Goal: Contribute content: Add original content to the website for others to see

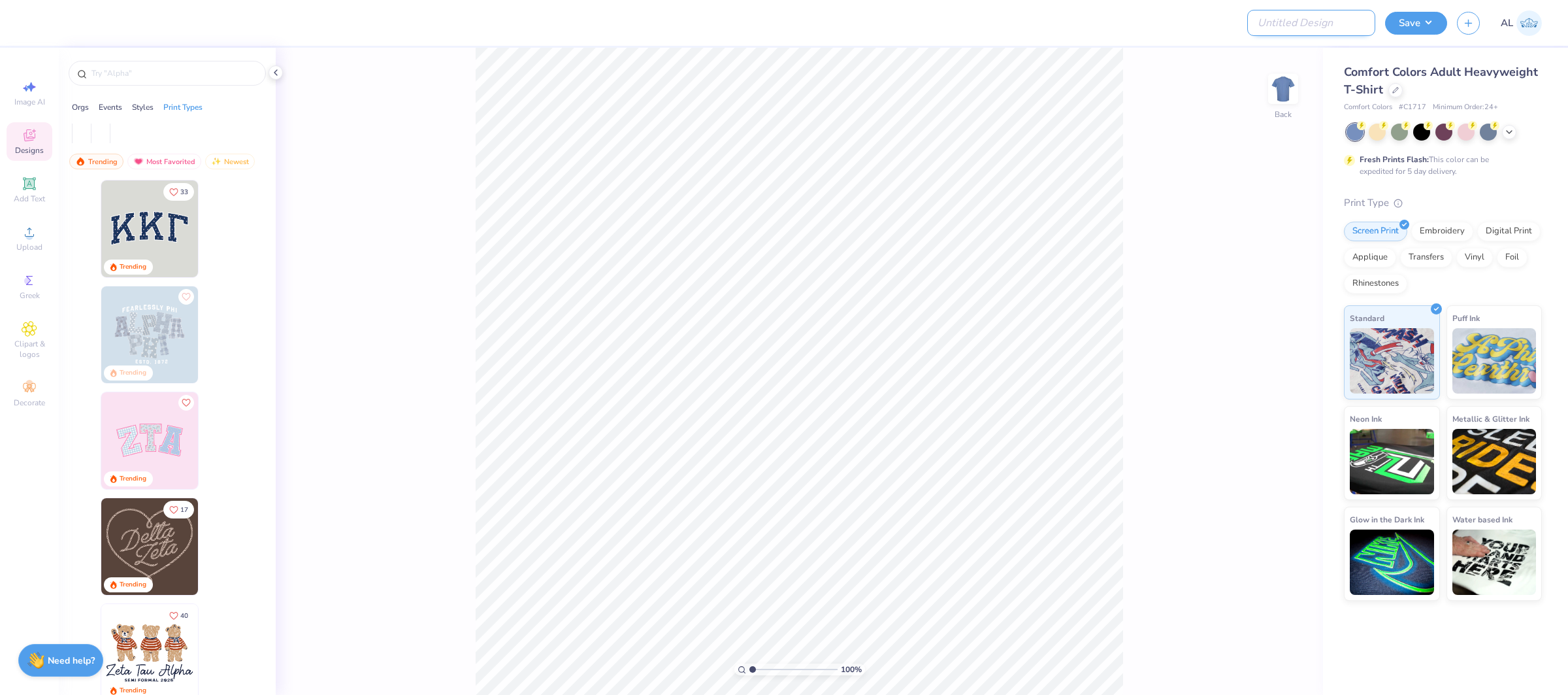
click at [1299, 30] on input "Design Title" at bounding box center [1310, 23] width 128 height 26
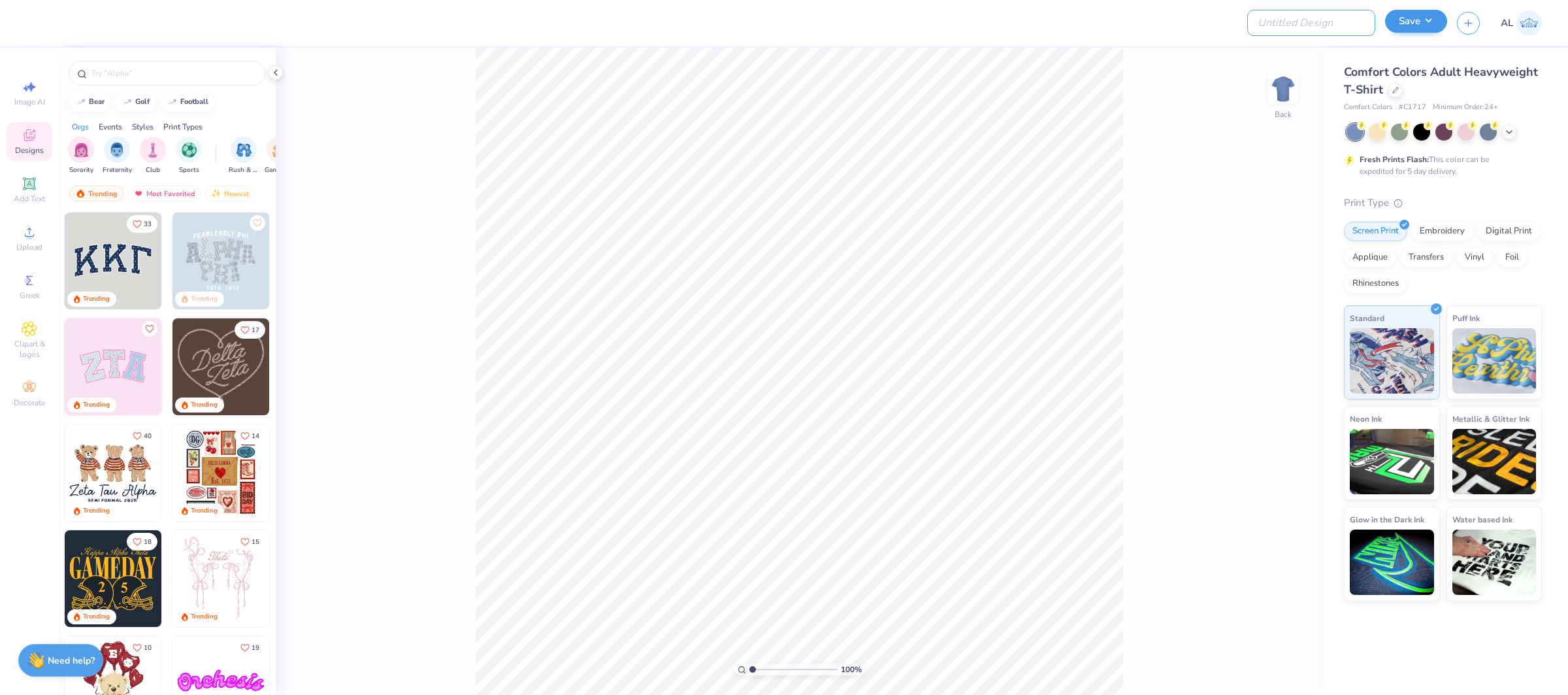
paste input "FPS239297"
type input "FPS239297"
click at [1397, 19] on button "Save" at bounding box center [1416, 21] width 62 height 23
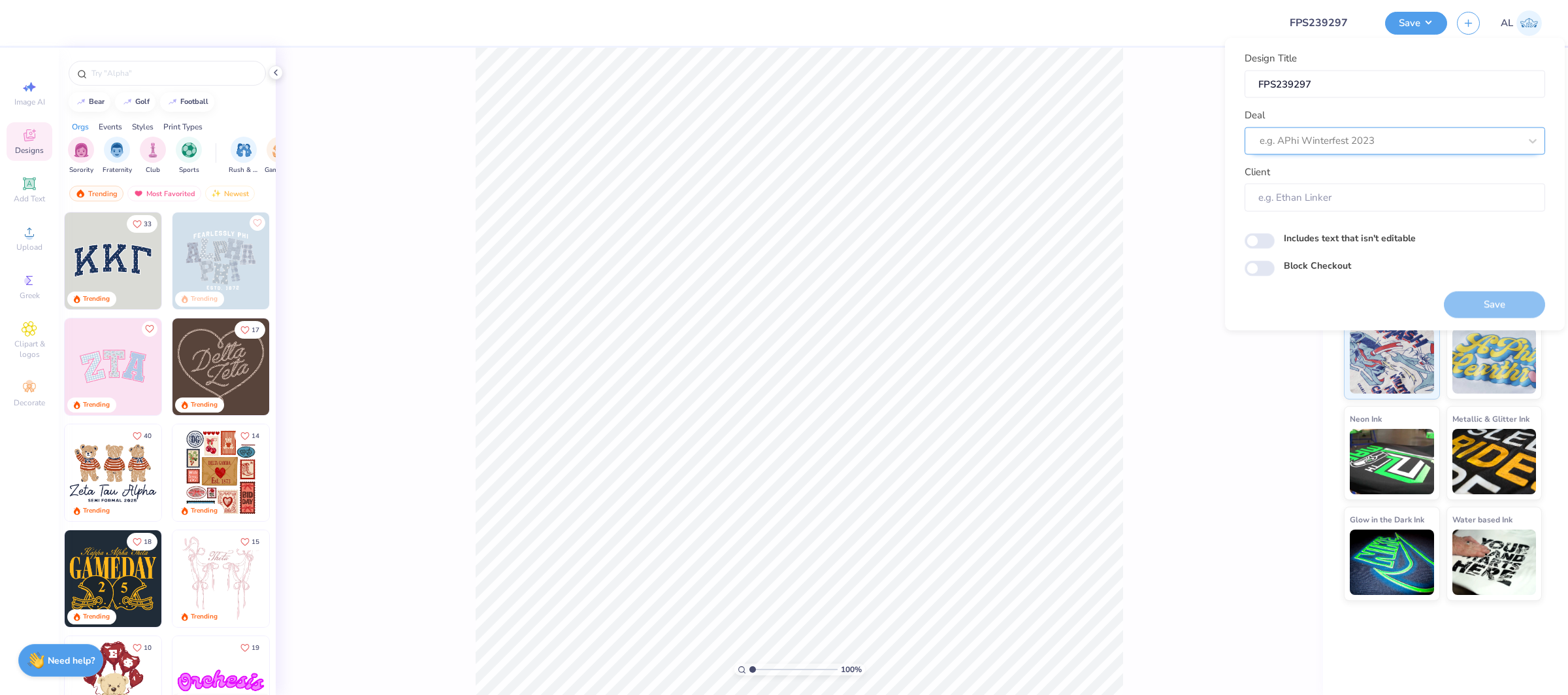
click at [1332, 127] on div "e.g. APhi Winterfest 2023" at bounding box center [1394, 141] width 300 height 27
click at [1320, 179] on div "Design Tool Gallery" at bounding box center [1395, 176] width 290 height 22
type input "design tool gallery"
type input "Design Tool Gallery User"
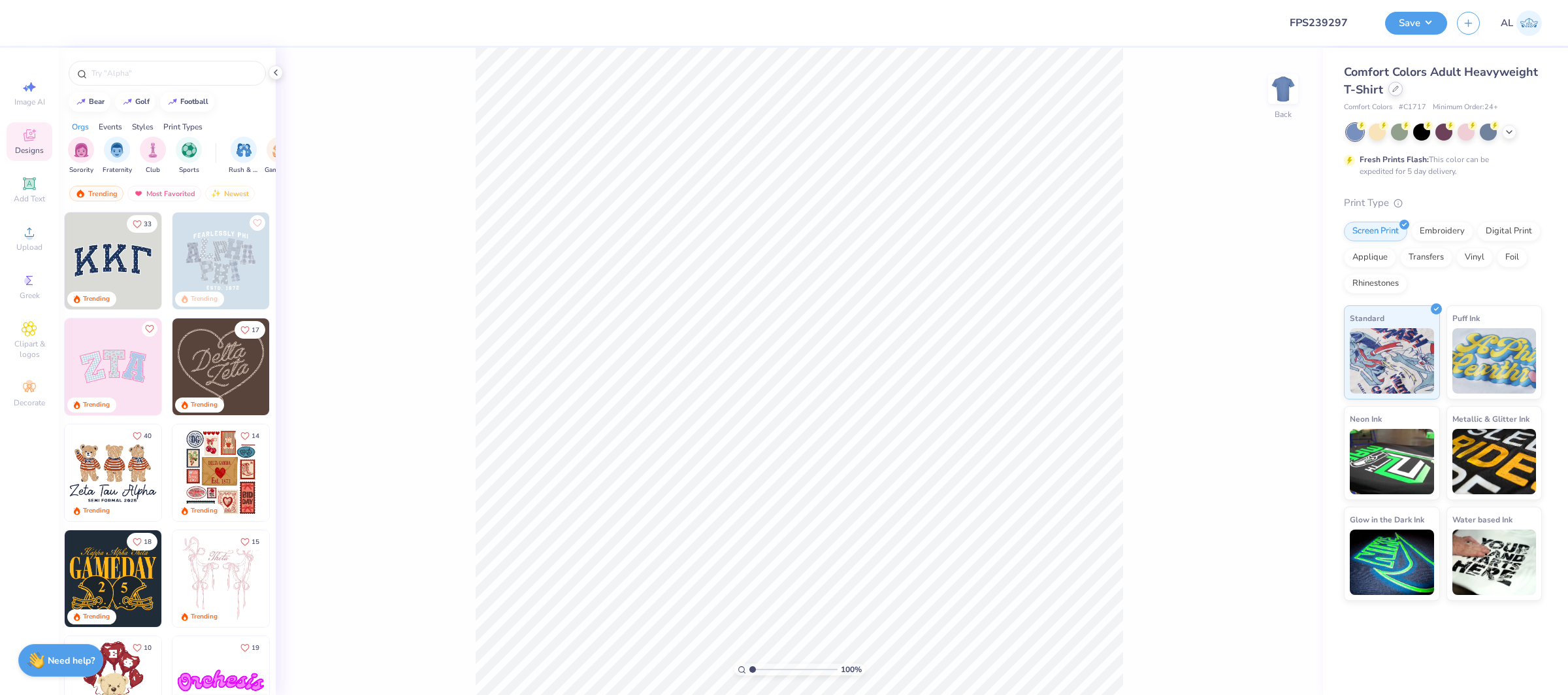
click at [1391, 93] on div at bounding box center [1396, 89] width 15 height 15
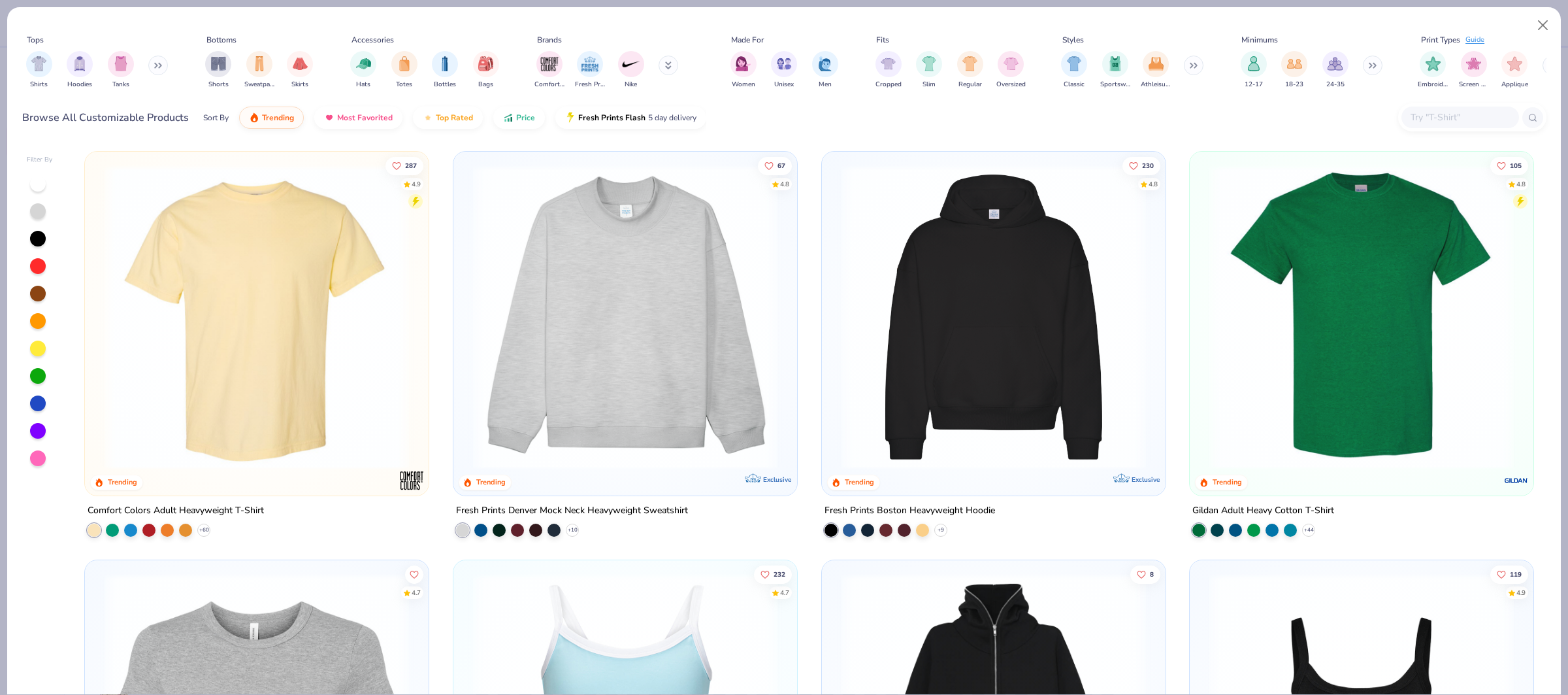
click at [553, 308] on img at bounding box center [625, 318] width 317 height 305
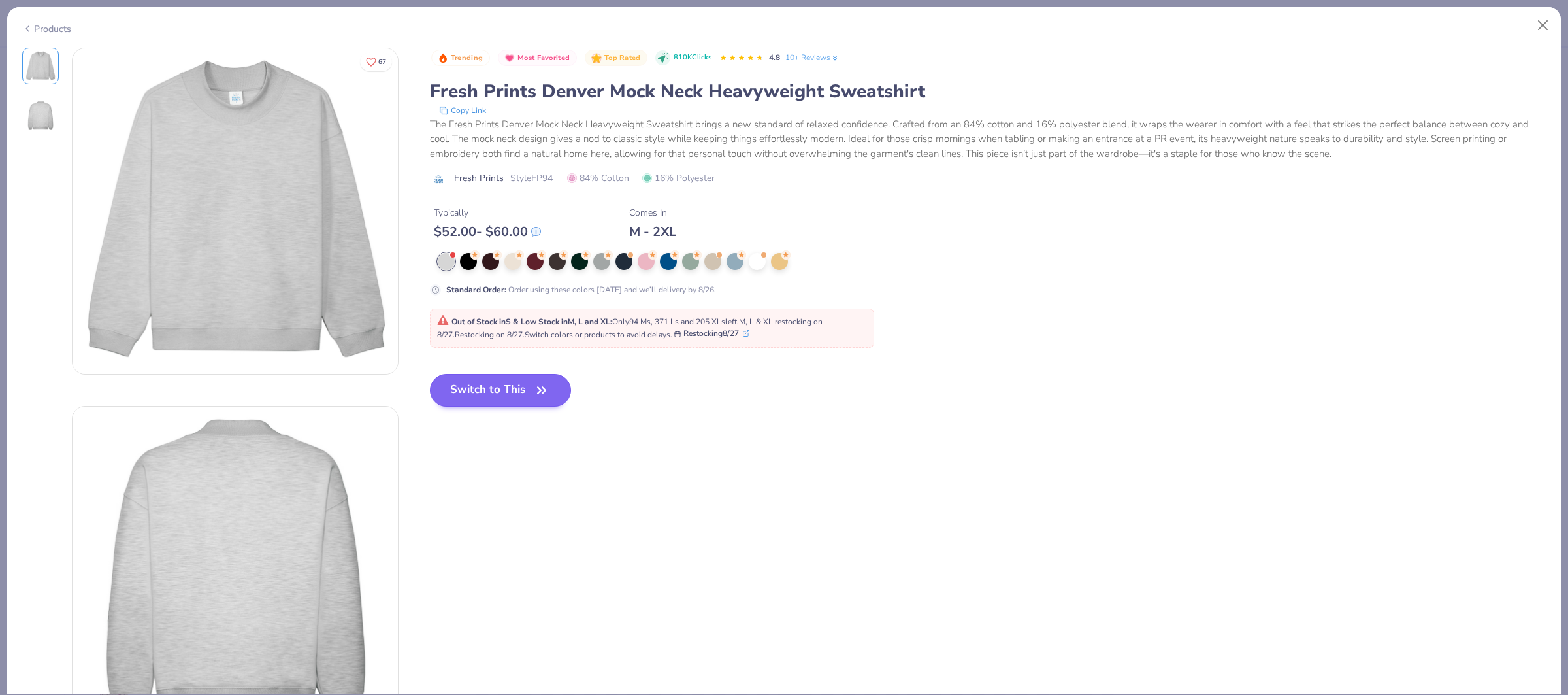
click at [524, 334] on span "Out of Stock in S & Low Stock in M, L and XL : Only 94 Ms, 371 Ls and 205 XLs l…" at bounding box center [629, 328] width 385 height 24
click at [519, 375] on button "Switch to This" at bounding box center [501, 390] width 141 height 33
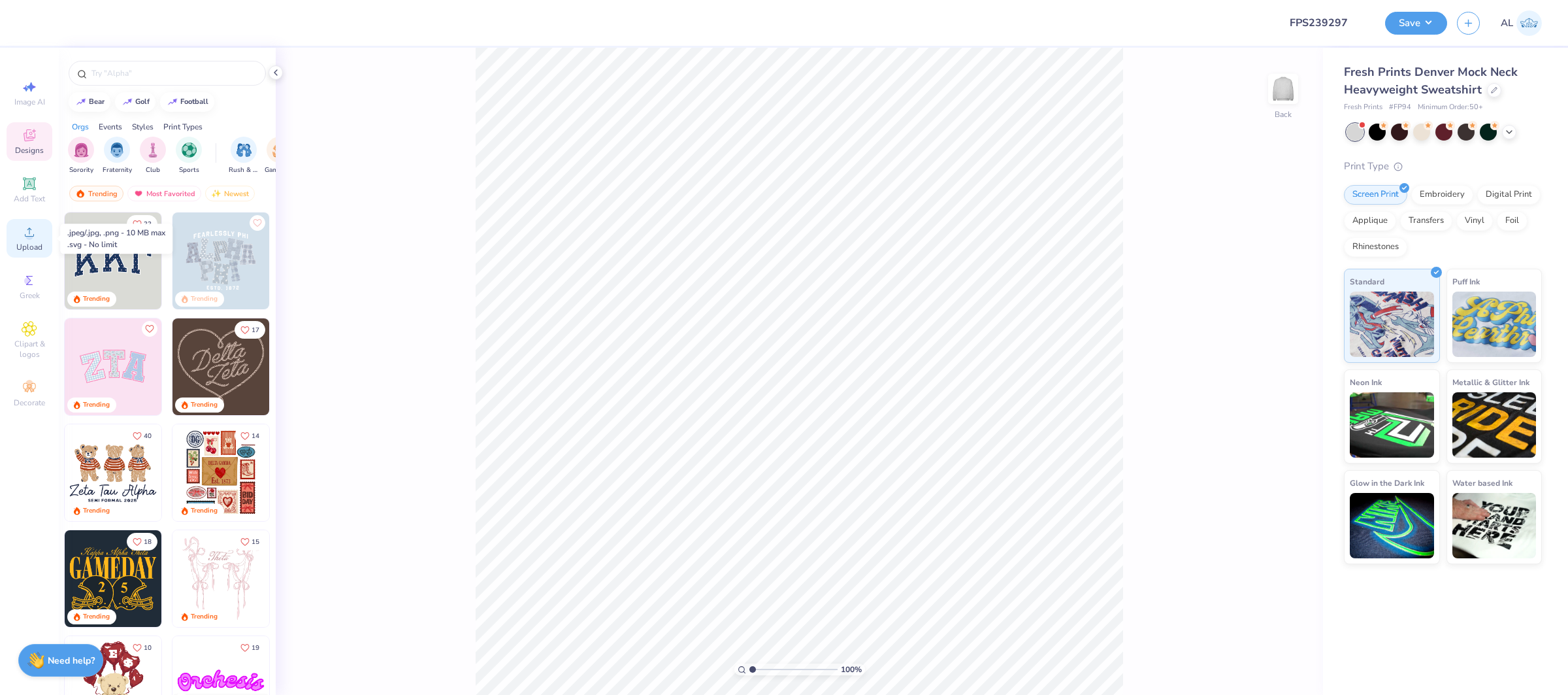
click at [10, 247] on div "Upload" at bounding box center [29, 238] width 45 height 39
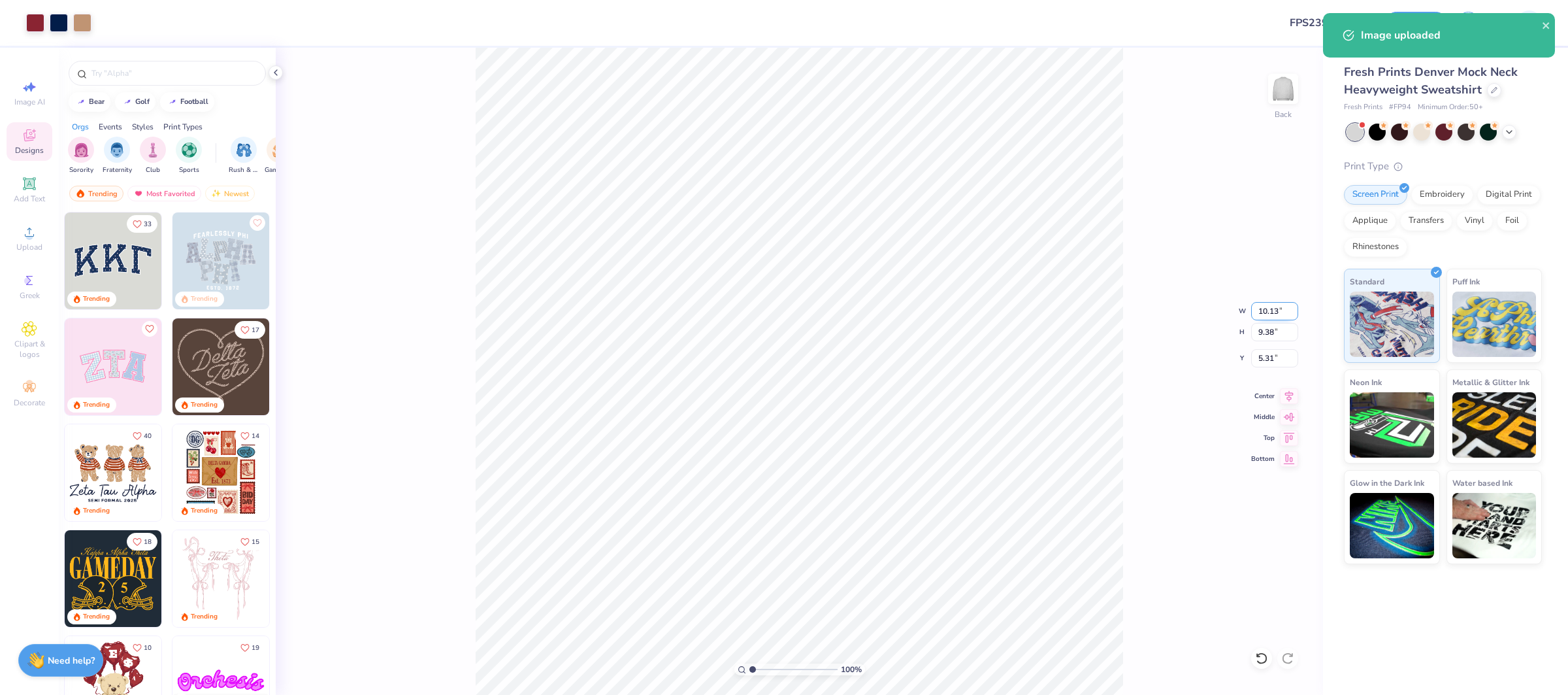
click at [1270, 308] on input "10.13" at bounding box center [1274, 311] width 47 height 18
type input "11.00"
type input "10.19"
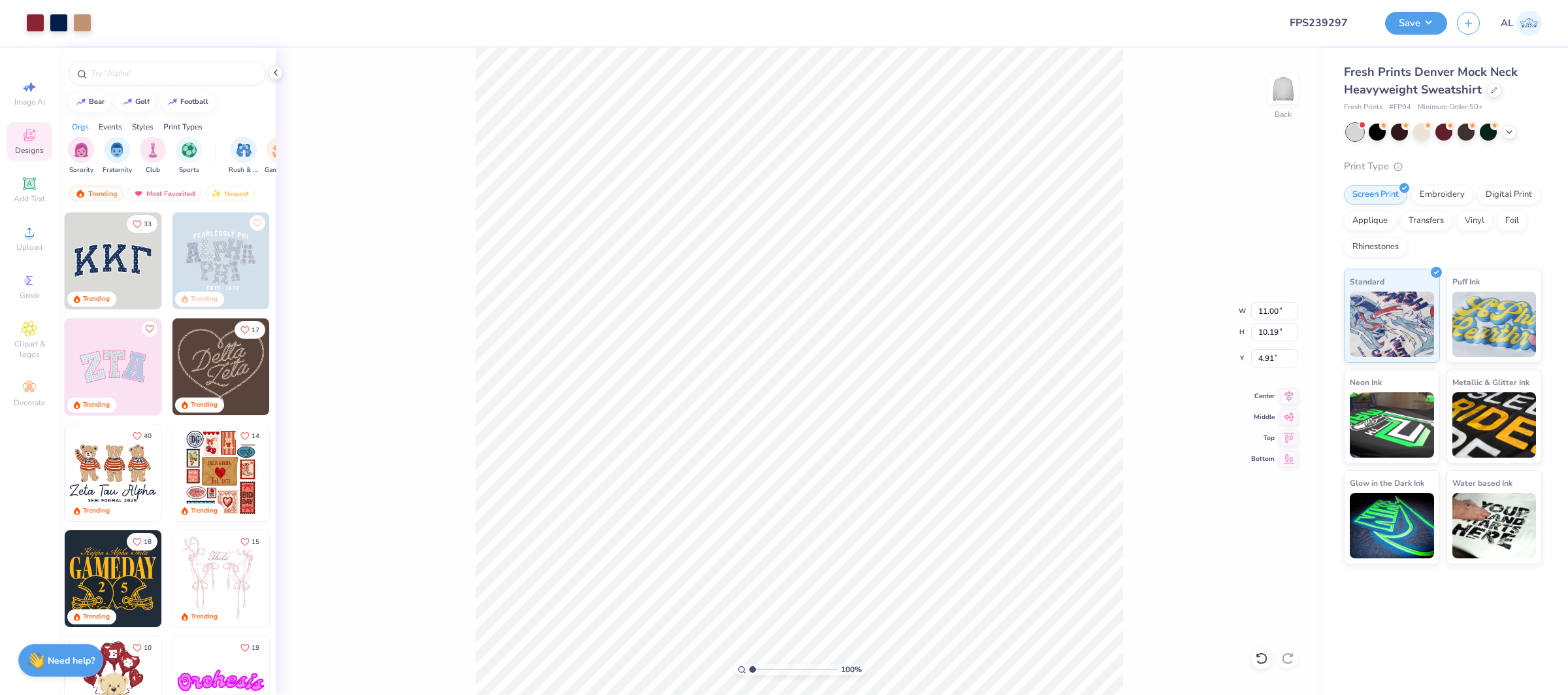
type input "3.00"
click at [1267, 358] on input "3.00" at bounding box center [1274, 358] width 47 height 18
type input "2.00"
click at [1267, 309] on input "11.00" at bounding box center [1274, 311] width 47 height 18
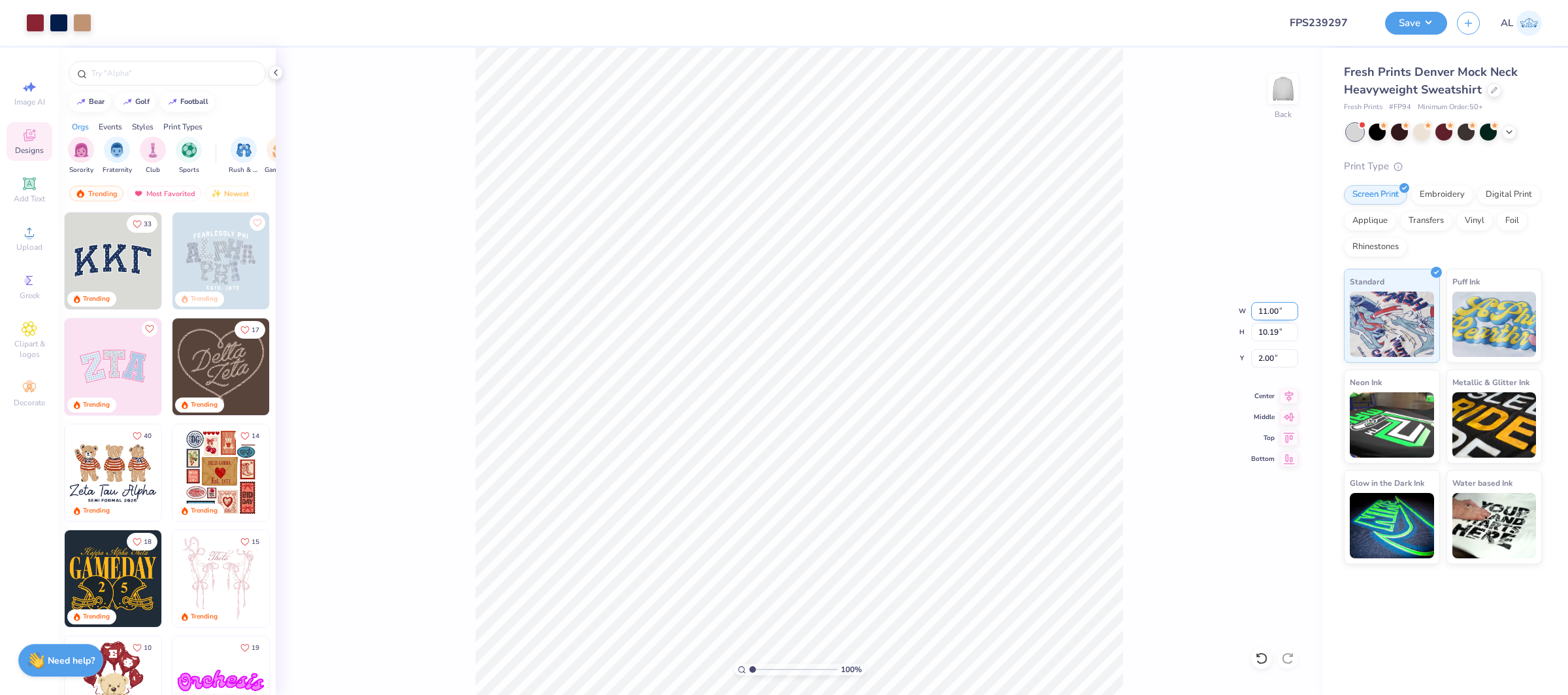
click at [1267, 309] on input "11.00" at bounding box center [1274, 311] width 47 height 18
type input "10.50"
type input "9.72"
click at [1269, 349] on input "2.23" at bounding box center [1274, 358] width 47 height 18
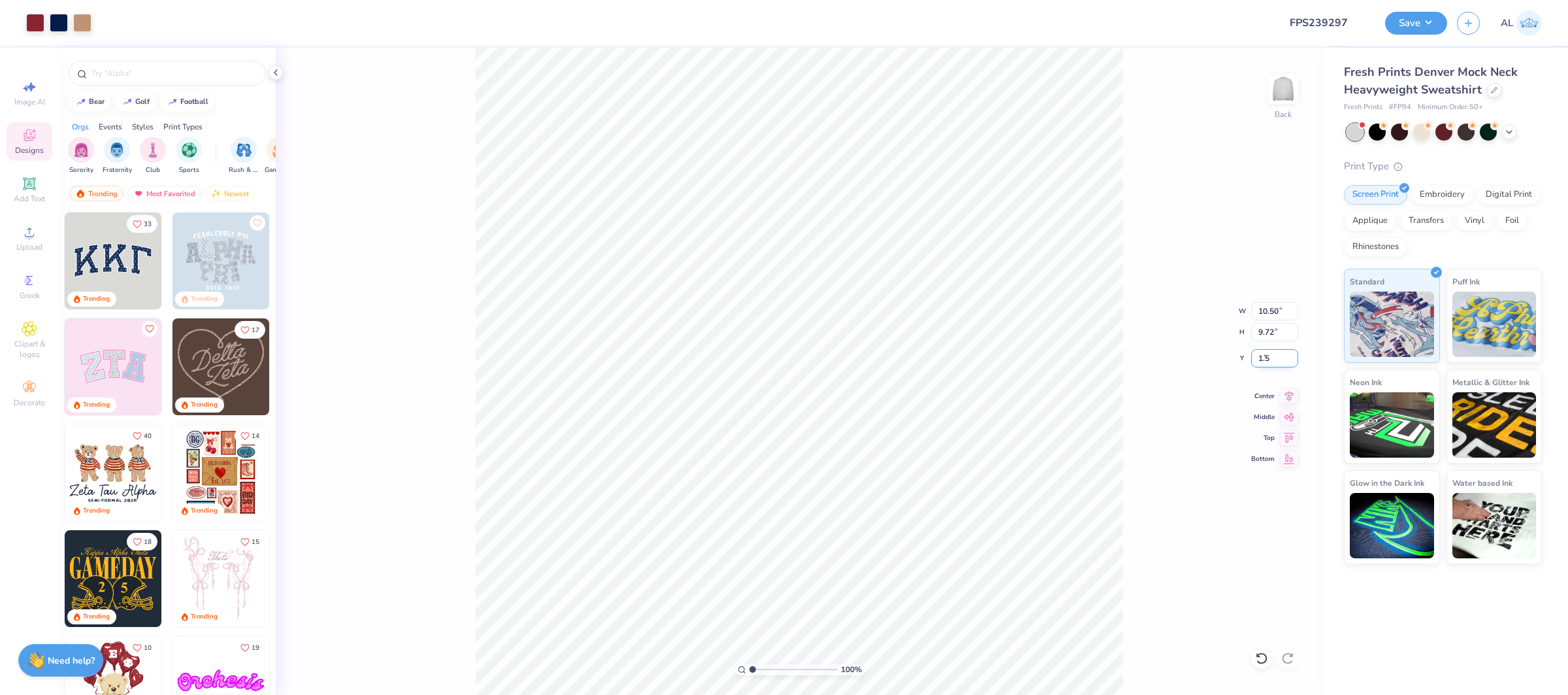
type input "1.50"
click at [1297, 396] on icon at bounding box center [1289, 394] width 18 height 15
click at [35, 237] on icon at bounding box center [29, 231] width 15 height 15
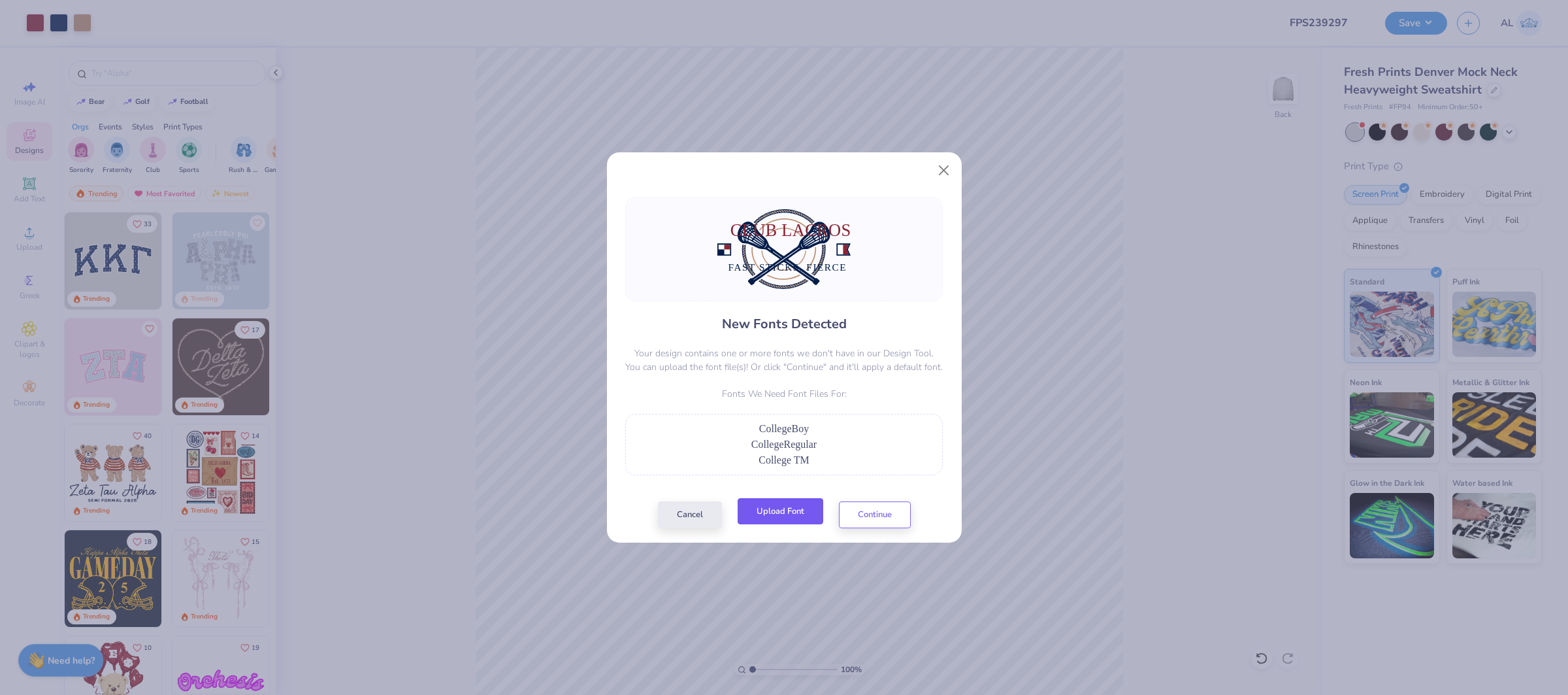
click at [779, 507] on button "Upload Font" at bounding box center [780, 512] width 85 height 27
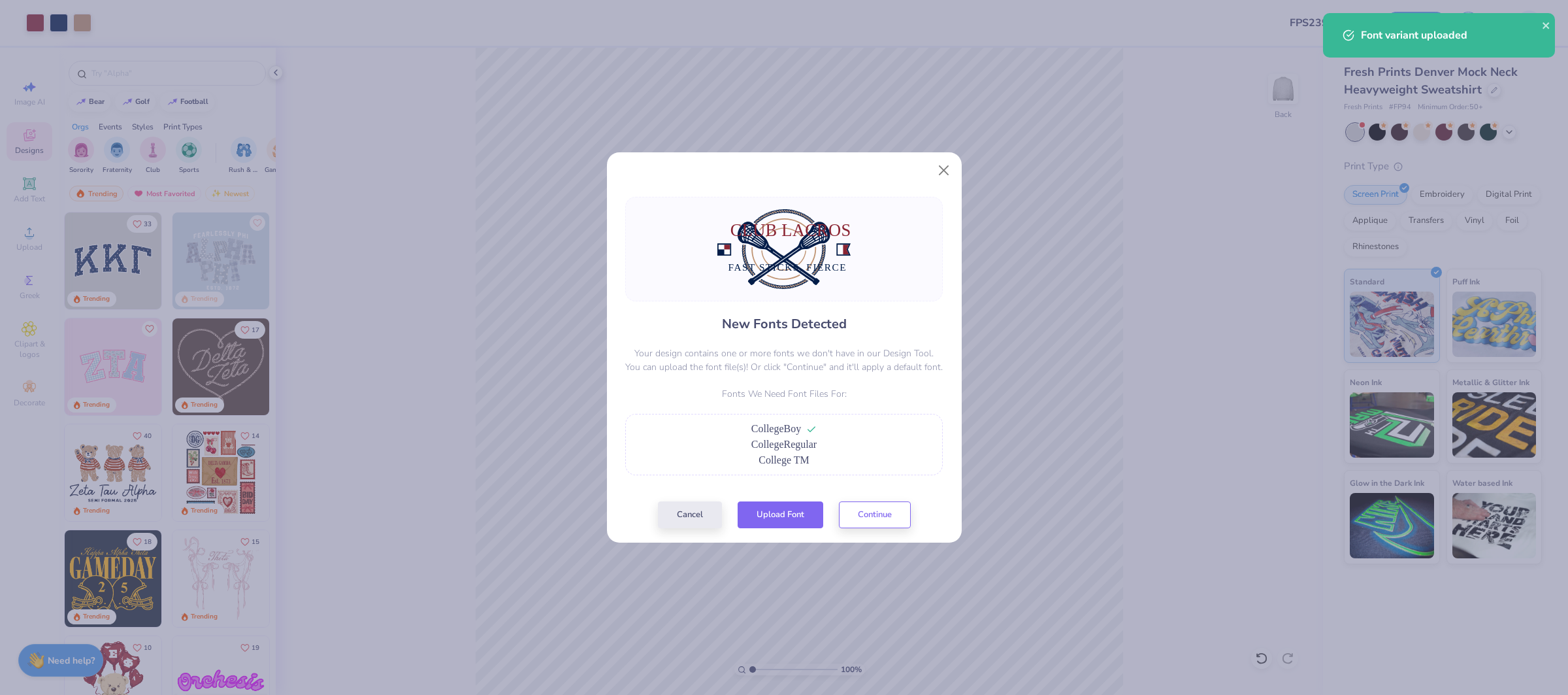
click at [803, 521] on button "Upload Font" at bounding box center [780, 515] width 85 height 27
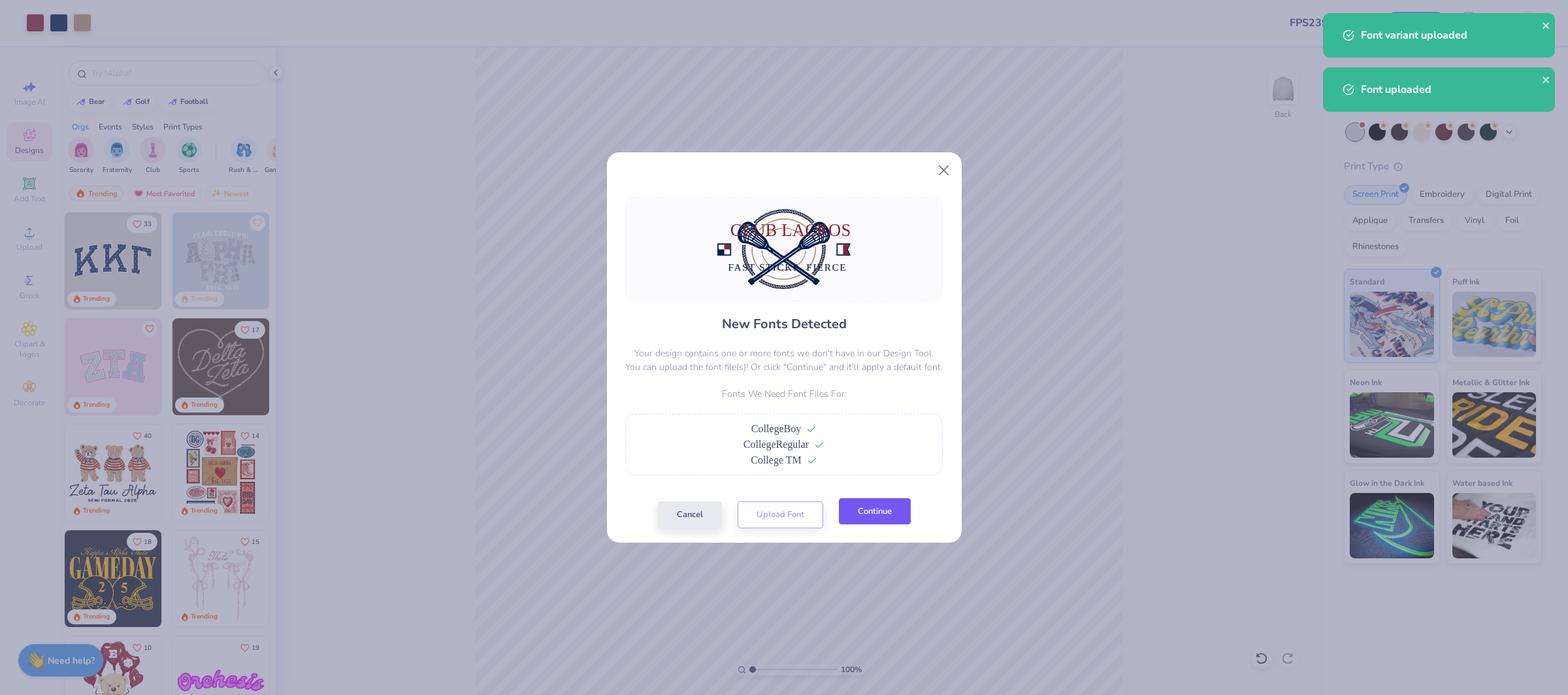
click at [884, 514] on button "Continue" at bounding box center [874, 512] width 72 height 27
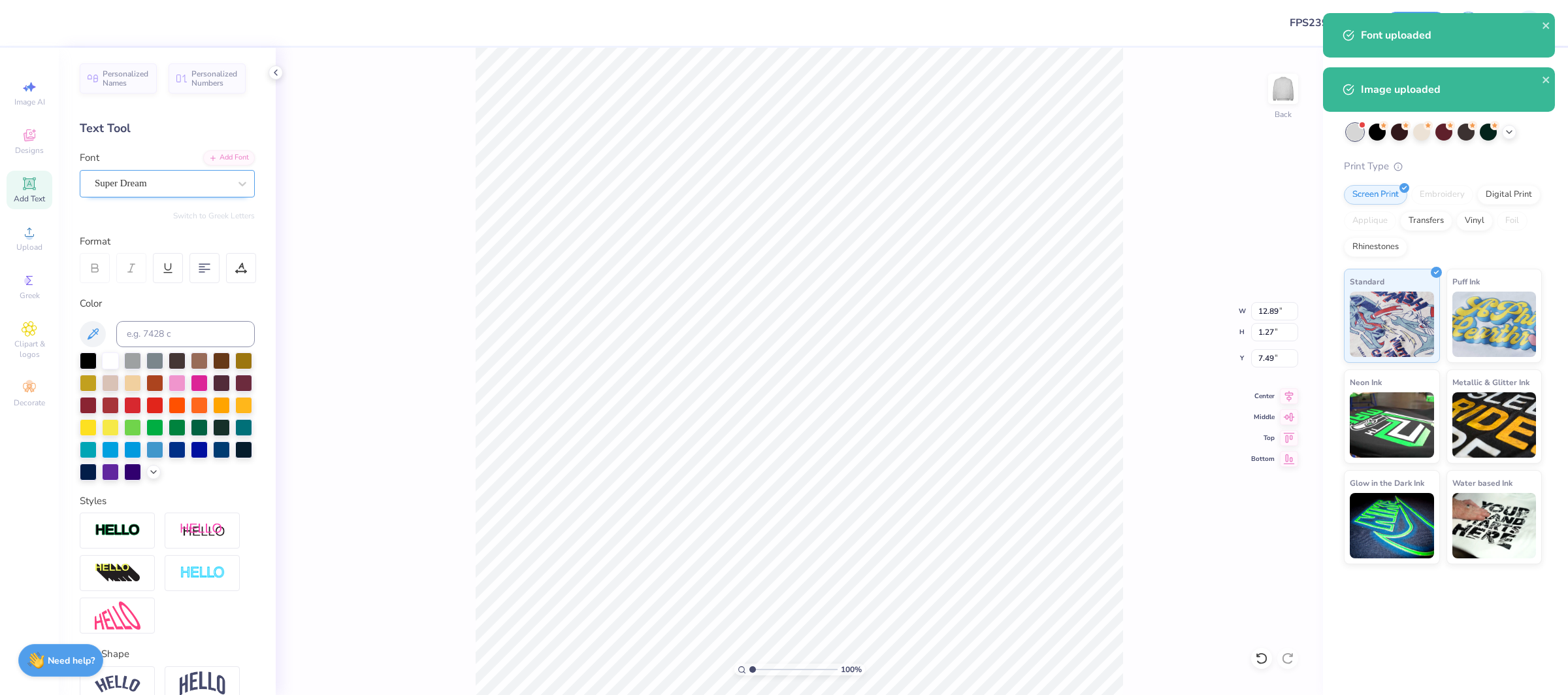
click at [186, 171] on div "Super Dream" at bounding box center [167, 183] width 175 height 27
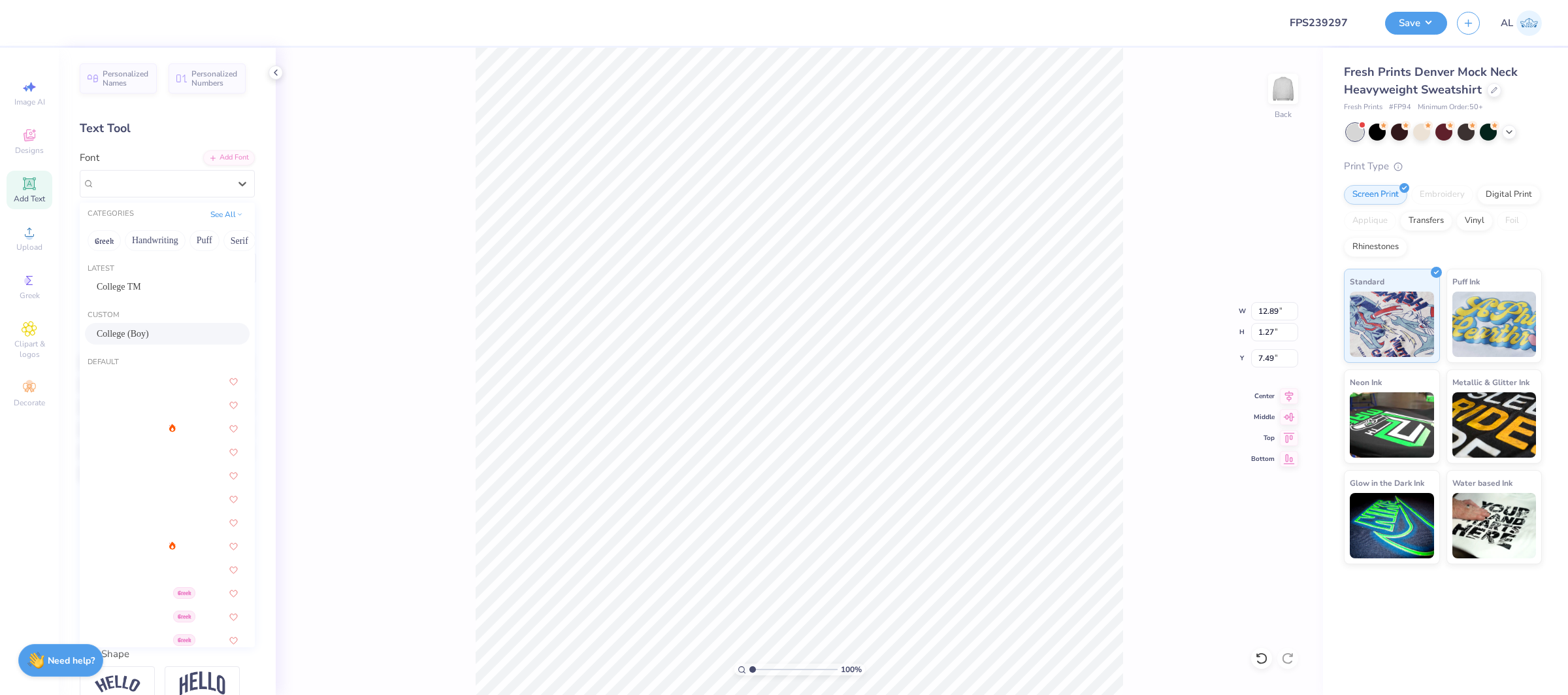
drag, startPoint x: 155, startPoint y: 296, endPoint x: 147, endPoint y: 326, distance: 31.0
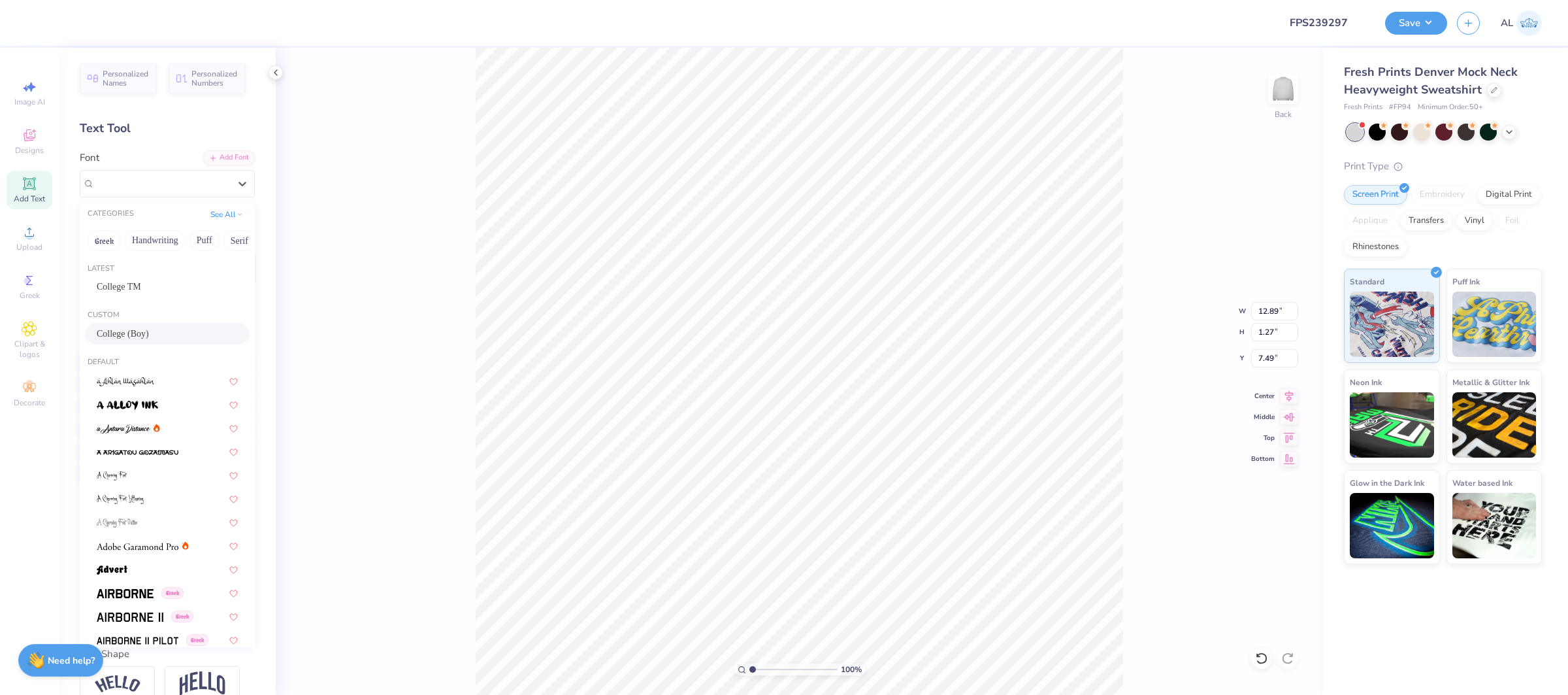
click at [147, 326] on div "Latest College TM Custom College (Boy) Default [DEMOGRAPHIC_DATA] Greek Greek […" at bounding box center [167, 451] width 175 height 392
click at [146, 330] on div "College (Boy)" at bounding box center [168, 333] width 141 height 14
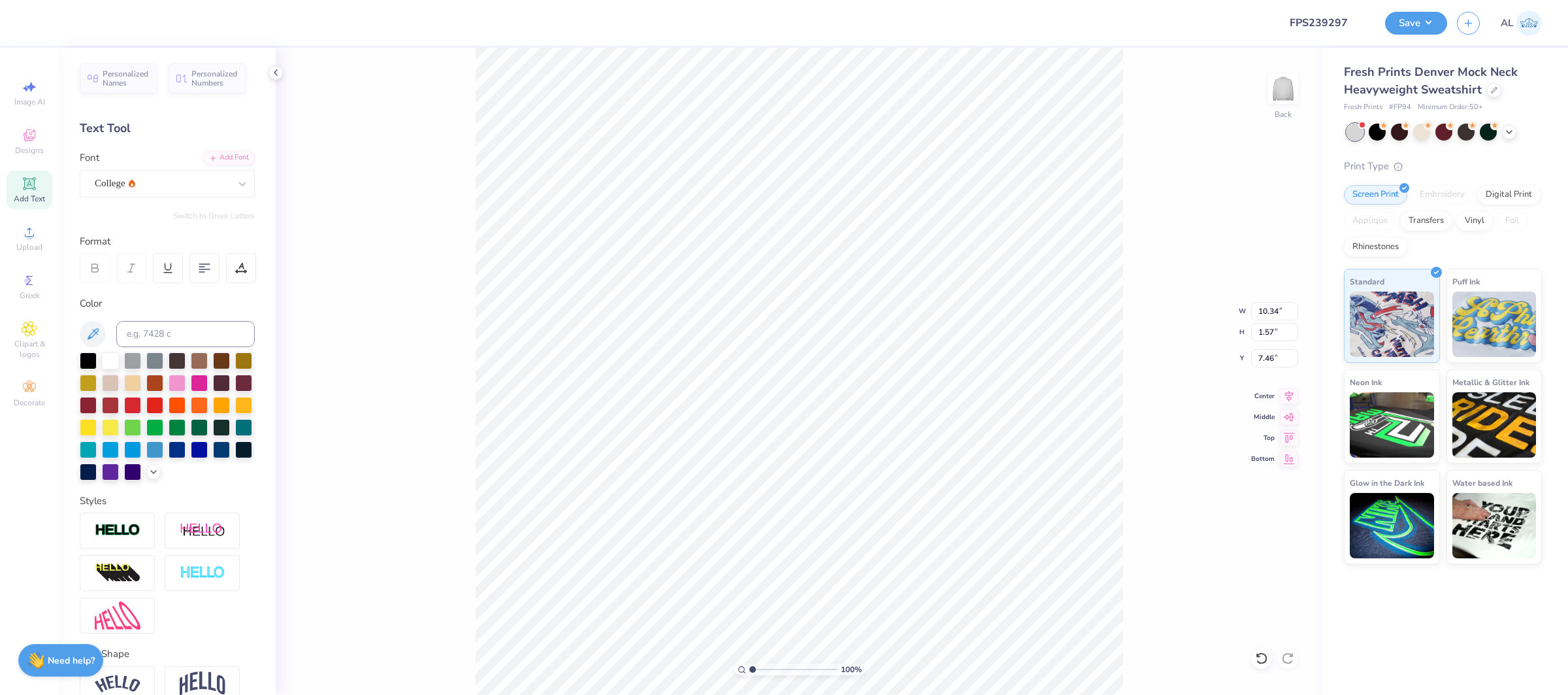
type input "10.34"
type input "1.57"
type input "7.46"
type input "15.00"
type input "0.86"
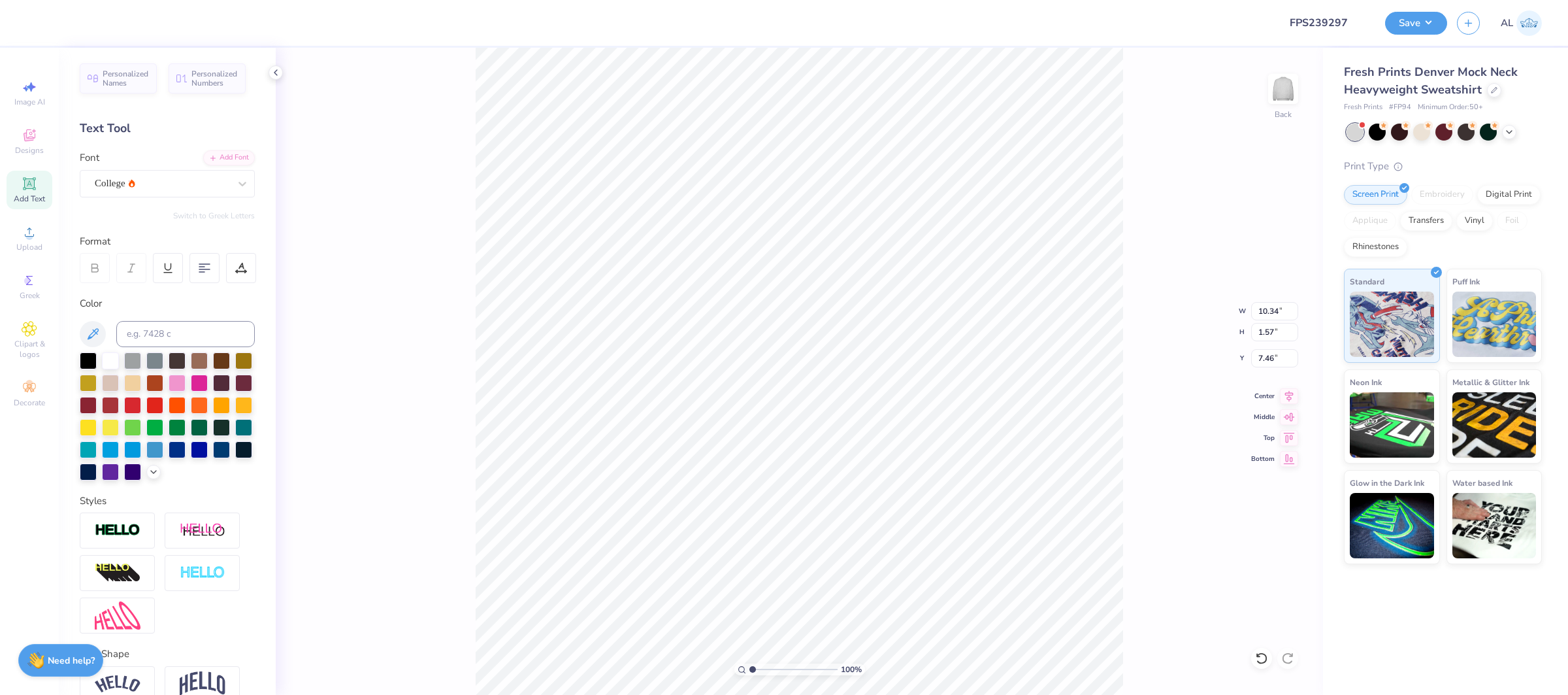
type input "11.39"
click at [170, 185] on div "Super Dream" at bounding box center [161, 183] width 137 height 20
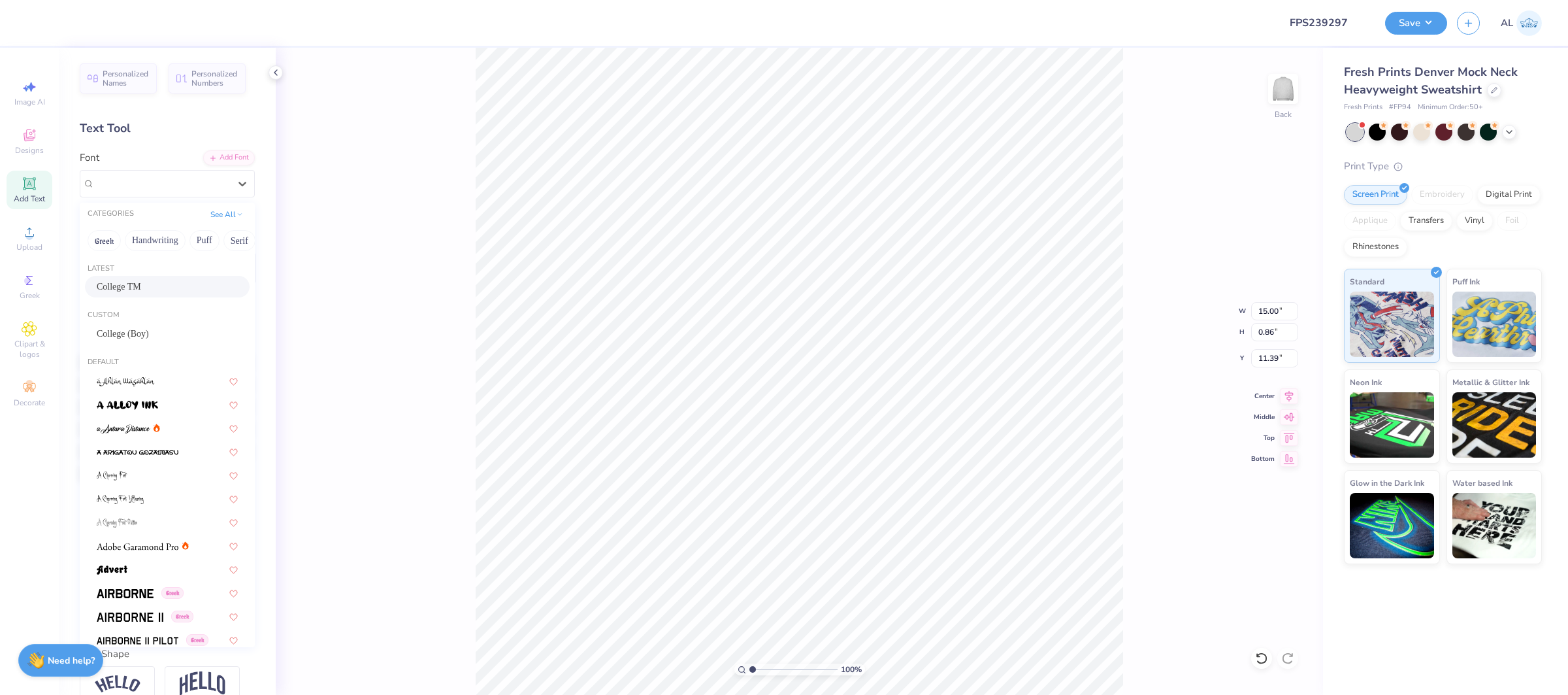
click at [151, 284] on div "College TM" at bounding box center [168, 286] width 141 height 14
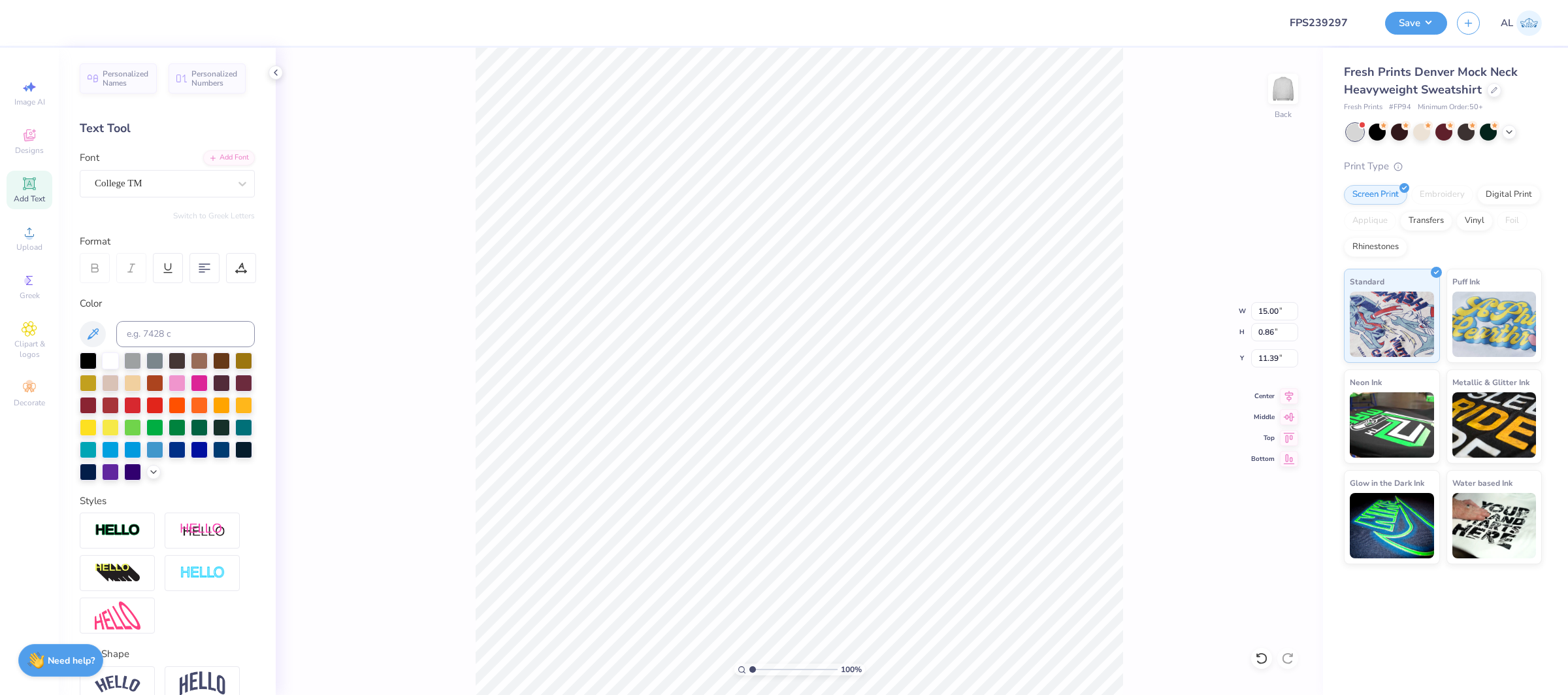
type input "10.81"
type input "0.73"
type input "11.47"
type input "7.77"
type input "9.31"
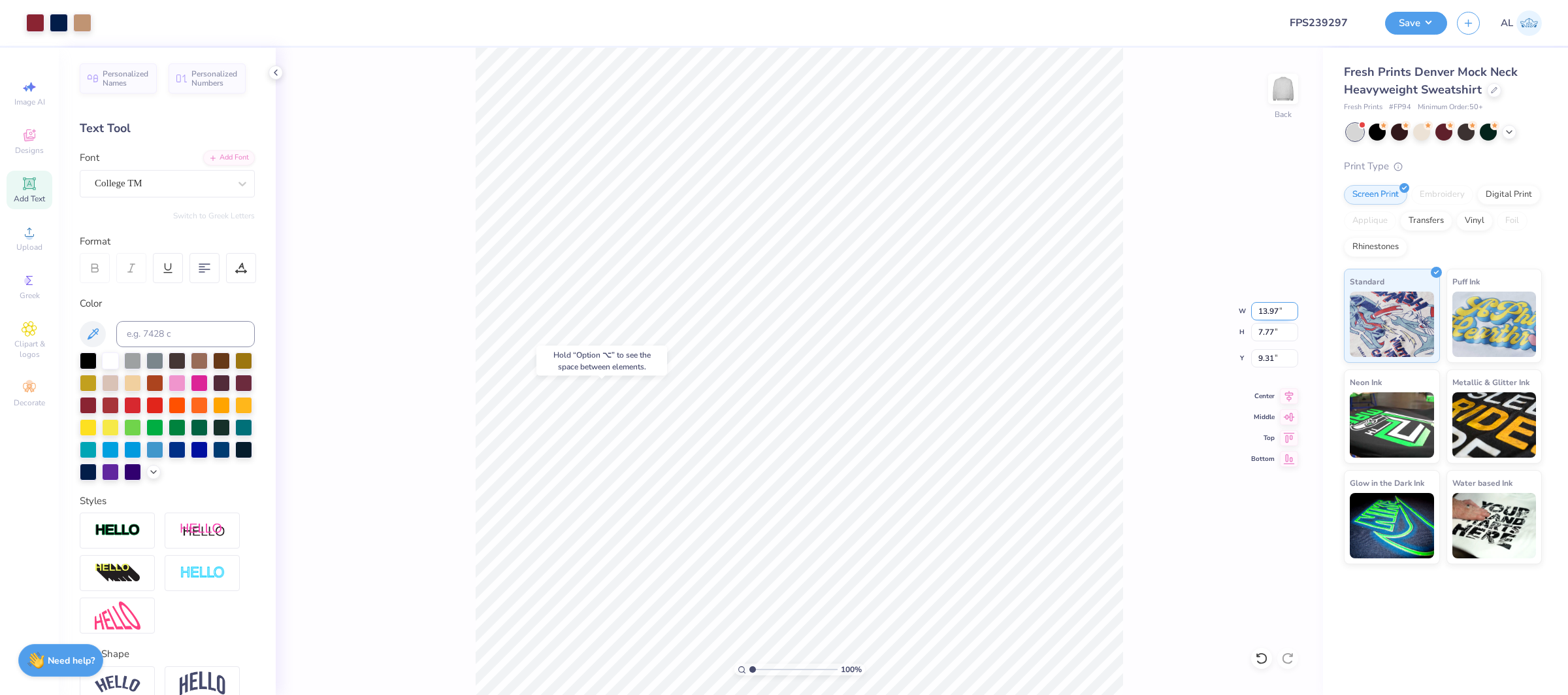
click at [1262, 308] on input "13.97" at bounding box center [1274, 311] width 47 height 18
type input "11.50"
type input "6.40"
type input "3.37"
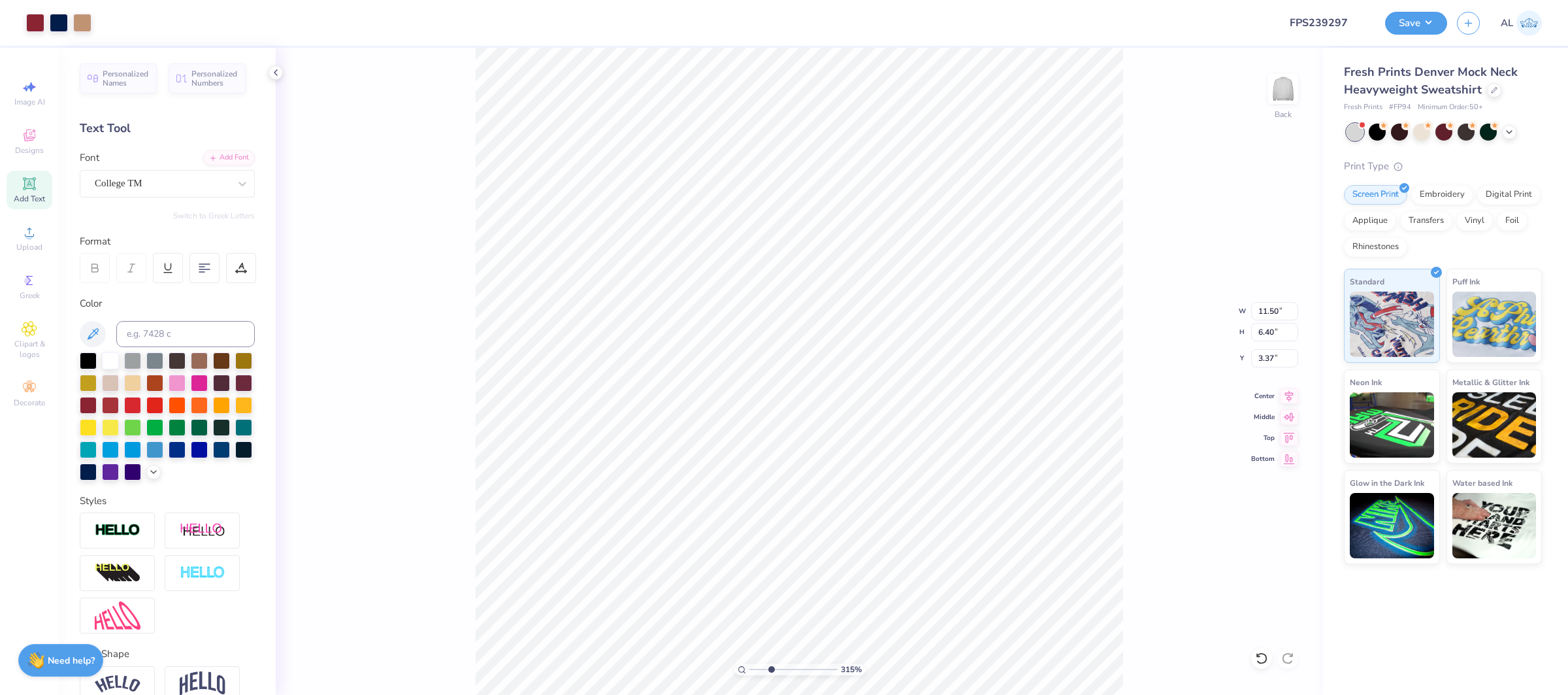
drag, startPoint x: 779, startPoint y: 671, endPoint x: 771, endPoint y: 671, distance: 8.0
click at [771, 671] on input "range" at bounding box center [793, 669] width 88 height 12
drag, startPoint x: 768, startPoint y: 671, endPoint x: 889, endPoint y: 661, distance: 121.4
type input "10"
click at [833, 663] on input "range" at bounding box center [791, 669] width 83 height 12
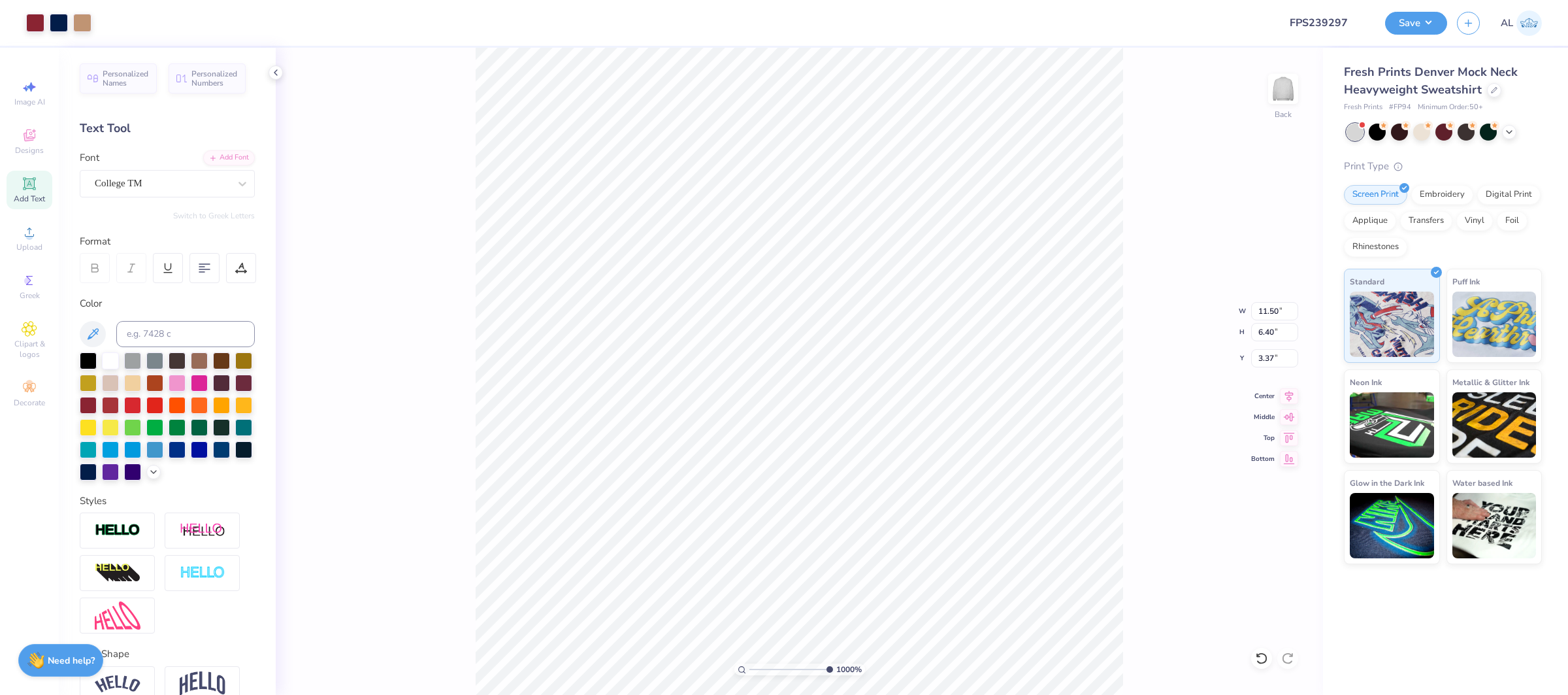
type input "3.36"
type input "5.07"
drag, startPoint x: 807, startPoint y: 670, endPoint x: 788, endPoint y: 666, distance: 19.4
click at [788, 671] on input "range" at bounding box center [793, 669] width 88 height 12
type input "11.18"
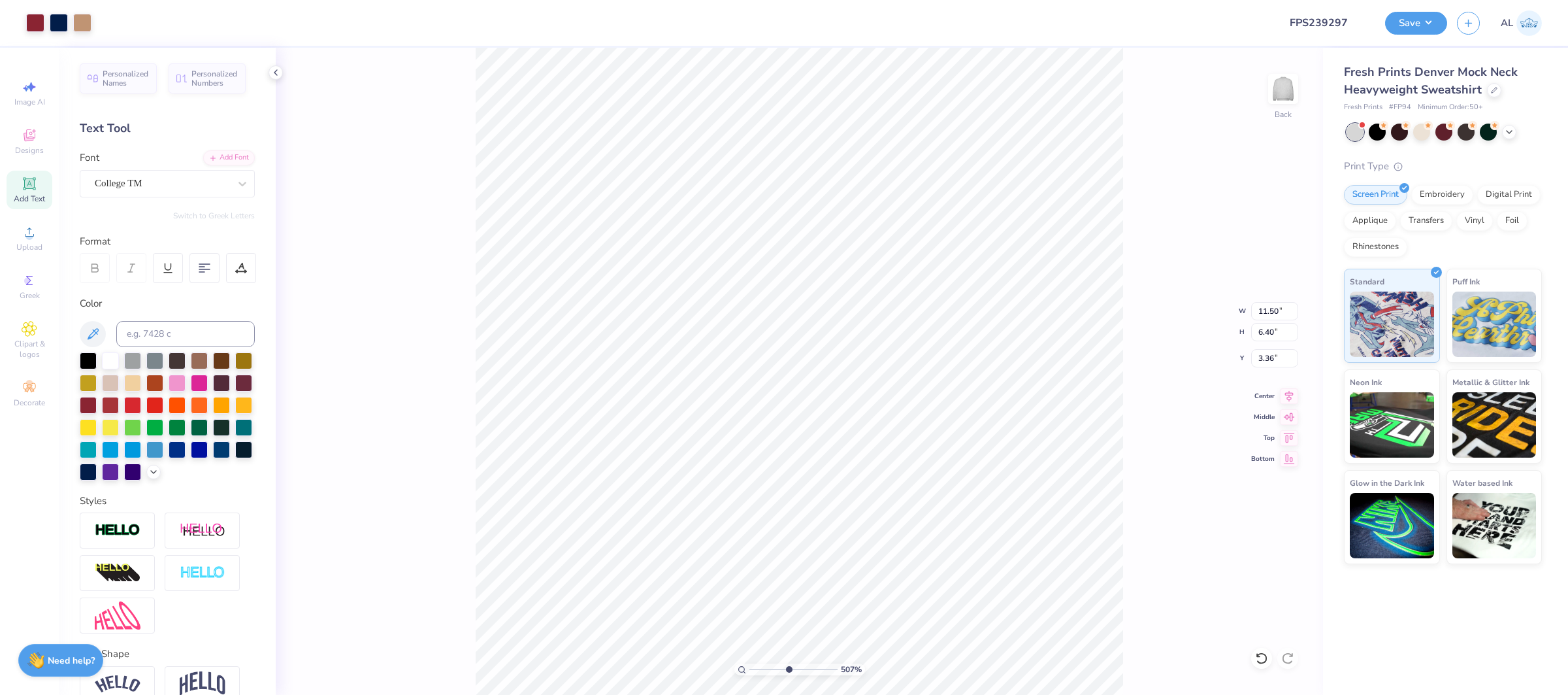
type input "6.22"
type input "3.43"
type input "1"
click at [751, 667] on input "range" at bounding box center [793, 669] width 88 height 12
type input "2.18"
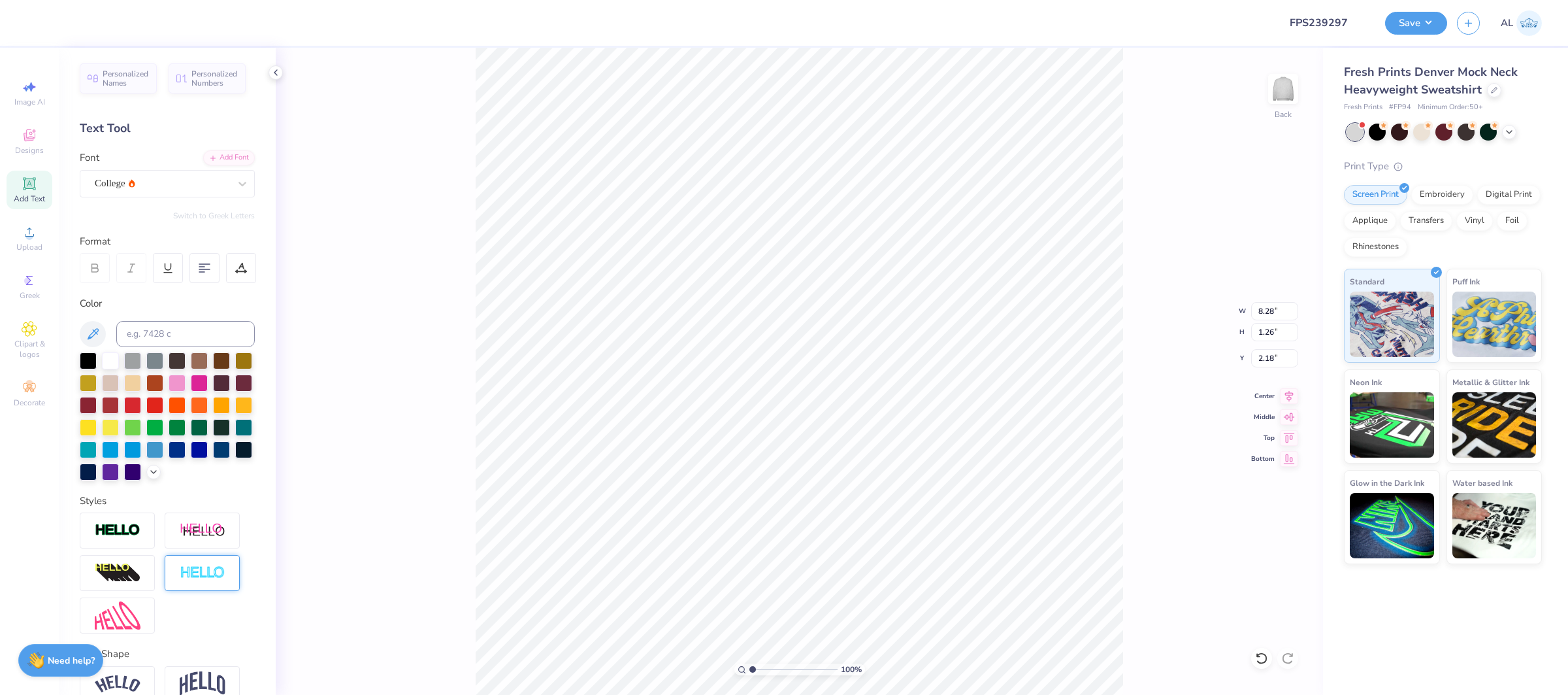
scroll to position [64, 0]
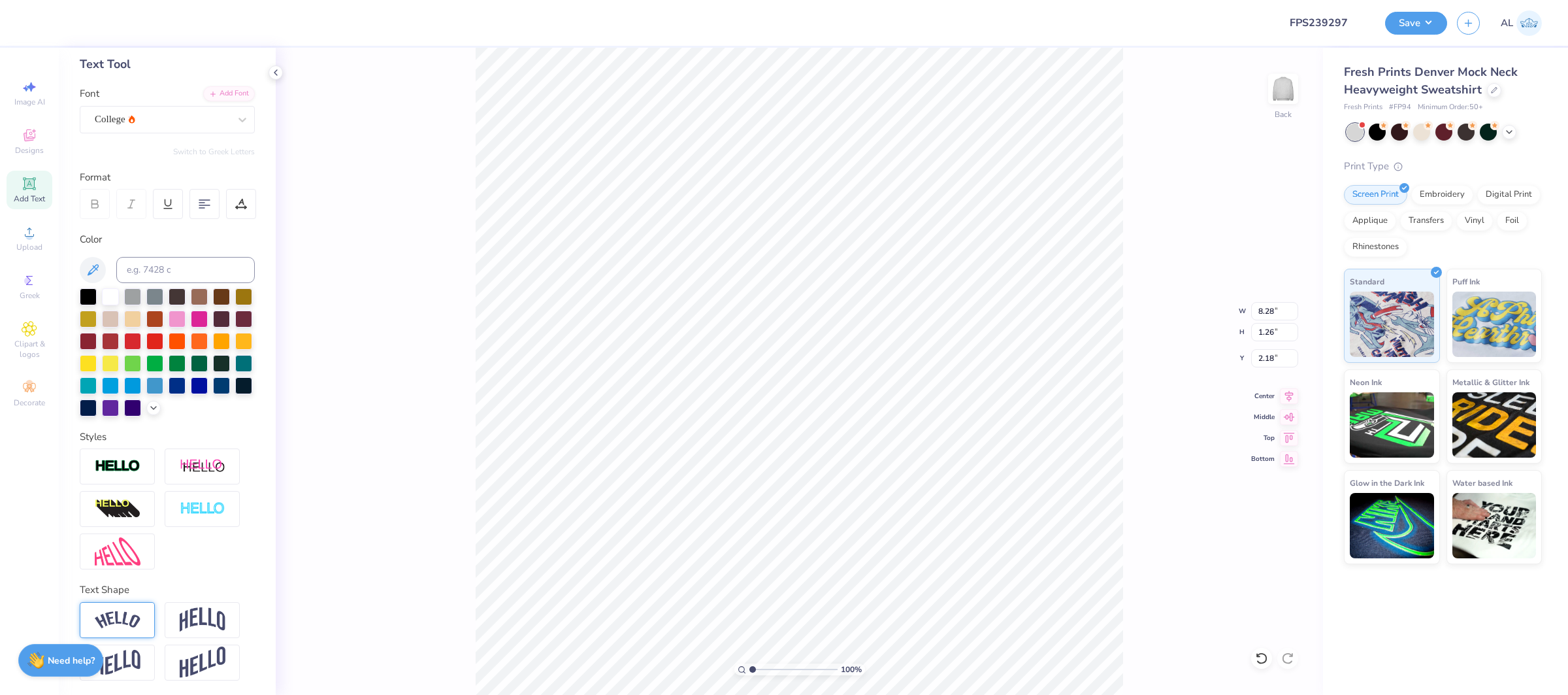
click at [108, 613] on img at bounding box center [117, 620] width 45 height 17
type input "9.95"
type input "2.47"
type input "1.57"
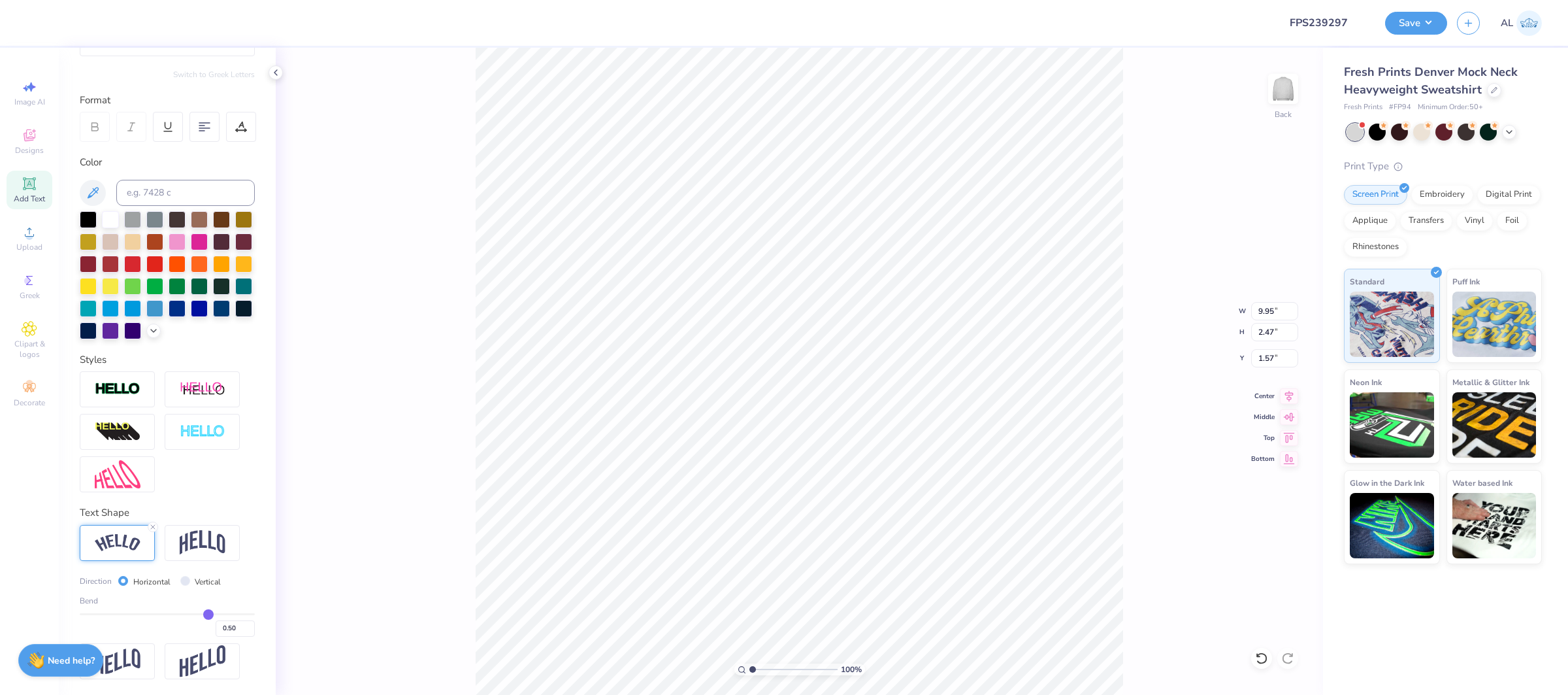
type input "0.76"
click at [230, 613] on input "range" at bounding box center [167, 614] width 175 height 2
type input "10.53"
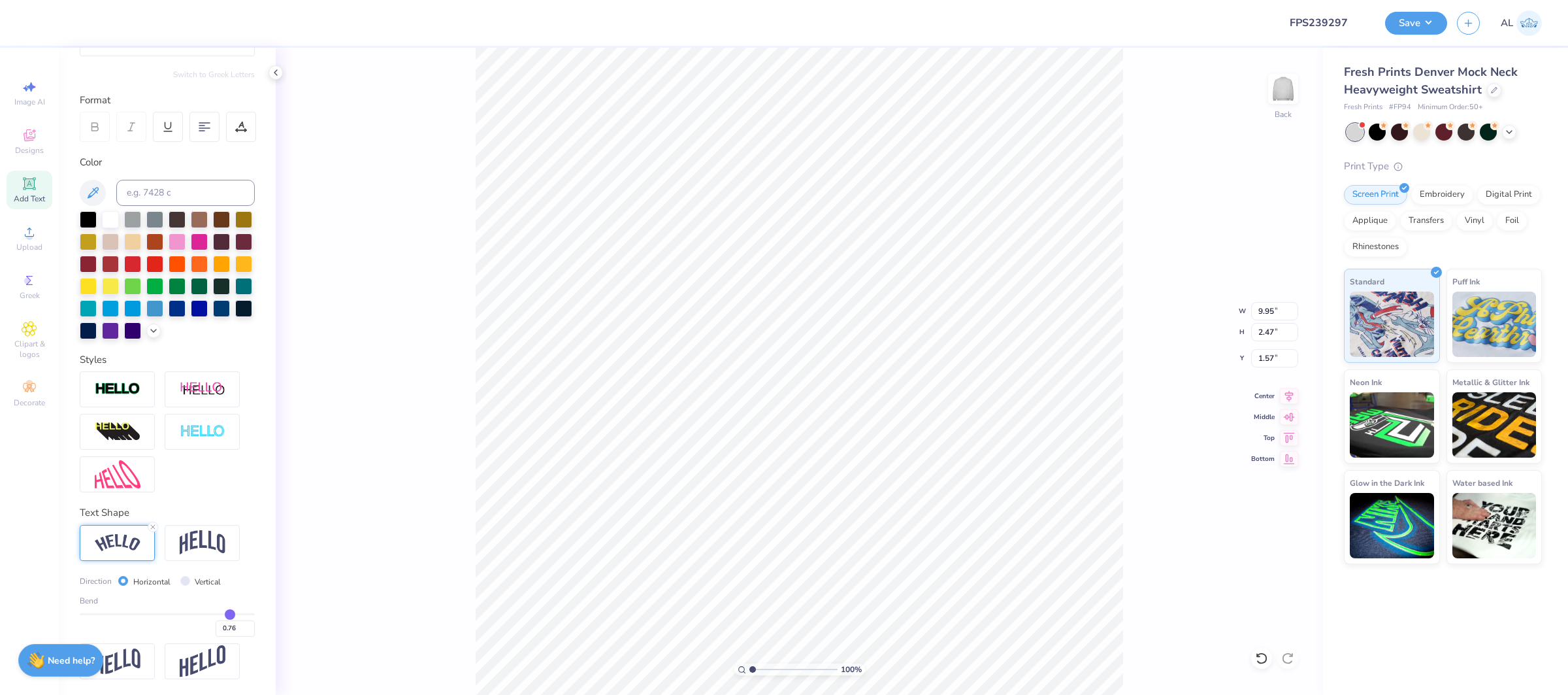
type input "3.87"
type input "1.50"
type input "3.46"
click at [774, 671] on input "range" at bounding box center [793, 669] width 88 height 12
click at [253, 622] on input "0.76" at bounding box center [235, 629] width 39 height 16
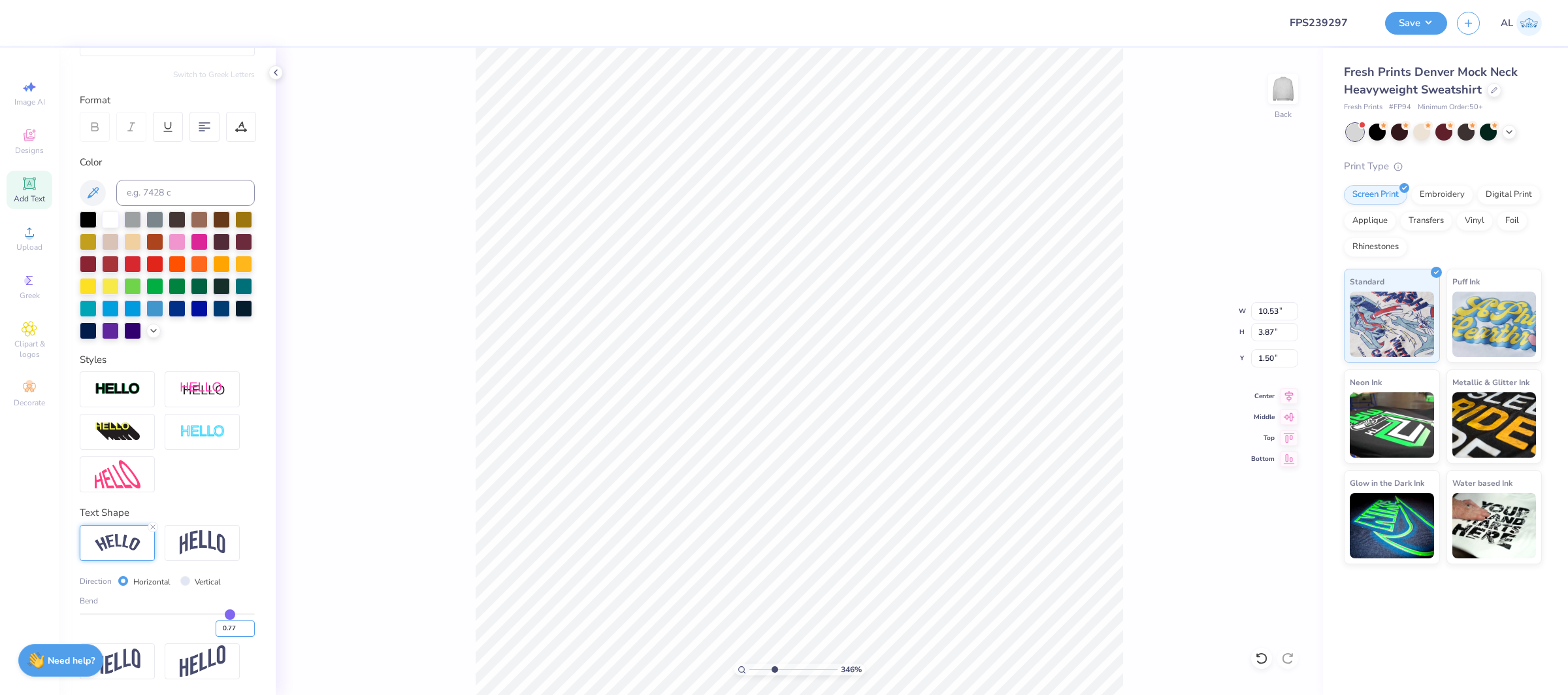
drag, startPoint x: 248, startPoint y: 625, endPoint x: 349, endPoint y: 612, distance: 101.8
type input "0.77"
click at [251, 625] on input "0.77" at bounding box center [235, 629] width 39 height 16
type input "0.77"
type input "10.55"
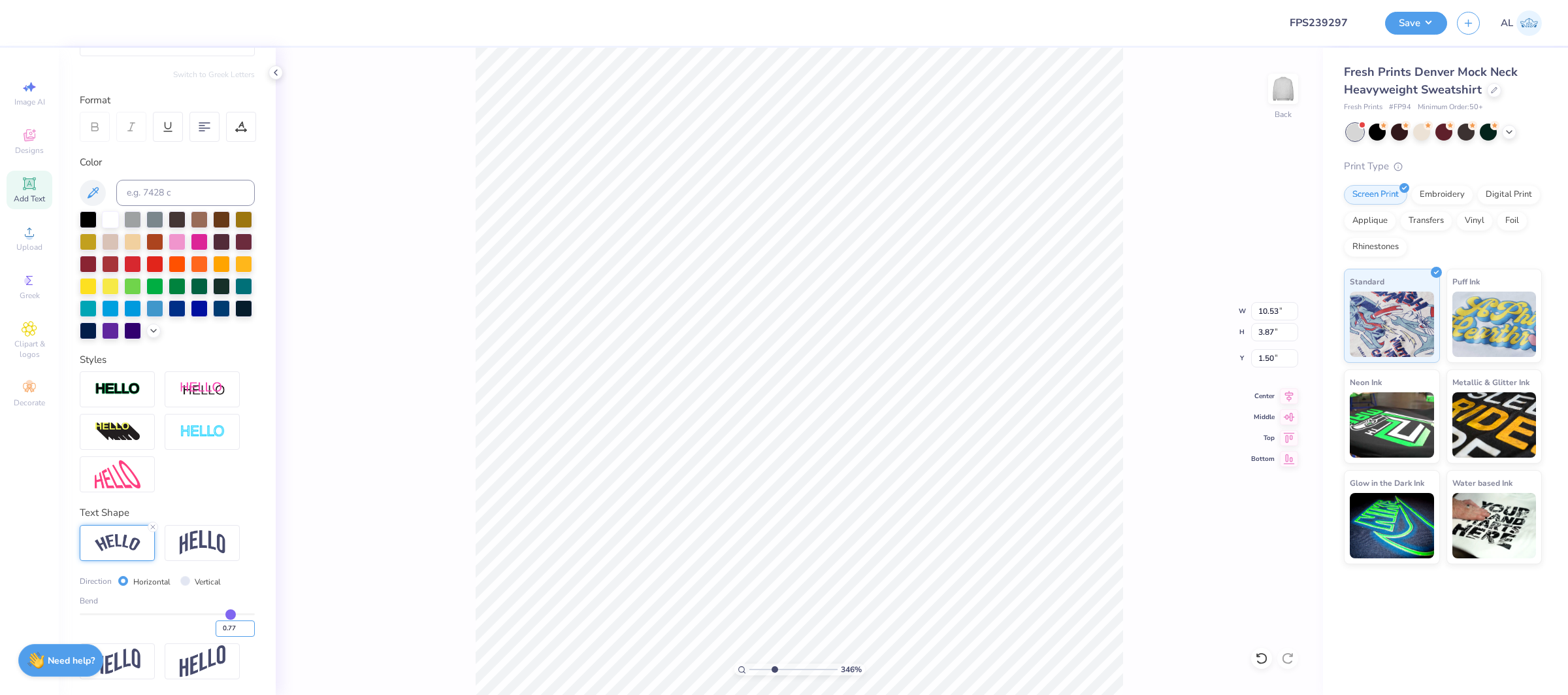
type input "3.93"
type input "1.57"
drag, startPoint x: 248, startPoint y: 628, endPoint x: 336, endPoint y: 609, distance: 90.0
type input "0.78"
click at [249, 628] on input "0.78" at bounding box center [235, 629] width 39 height 16
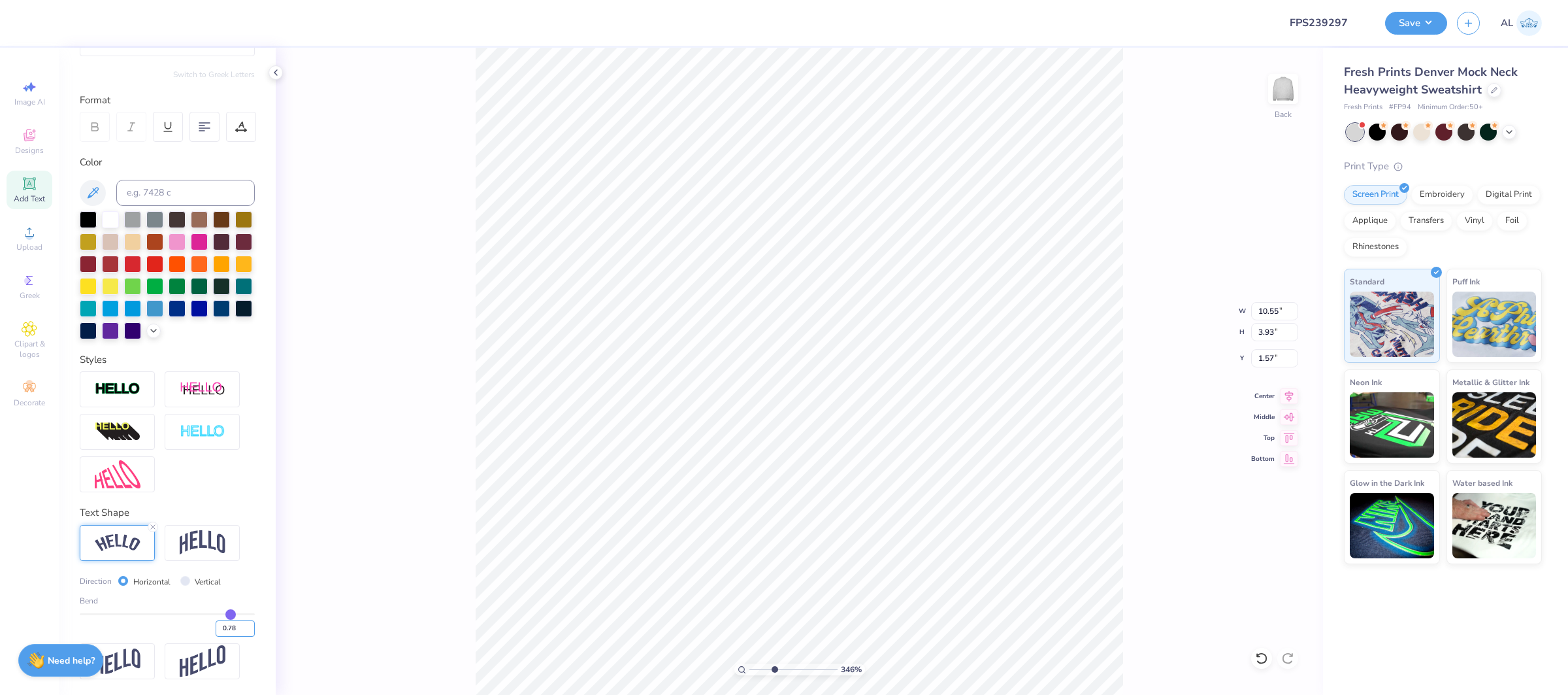
type input "0.78"
type input "10.57"
type input "4.00"
type input "1.50"
type input "8.65"
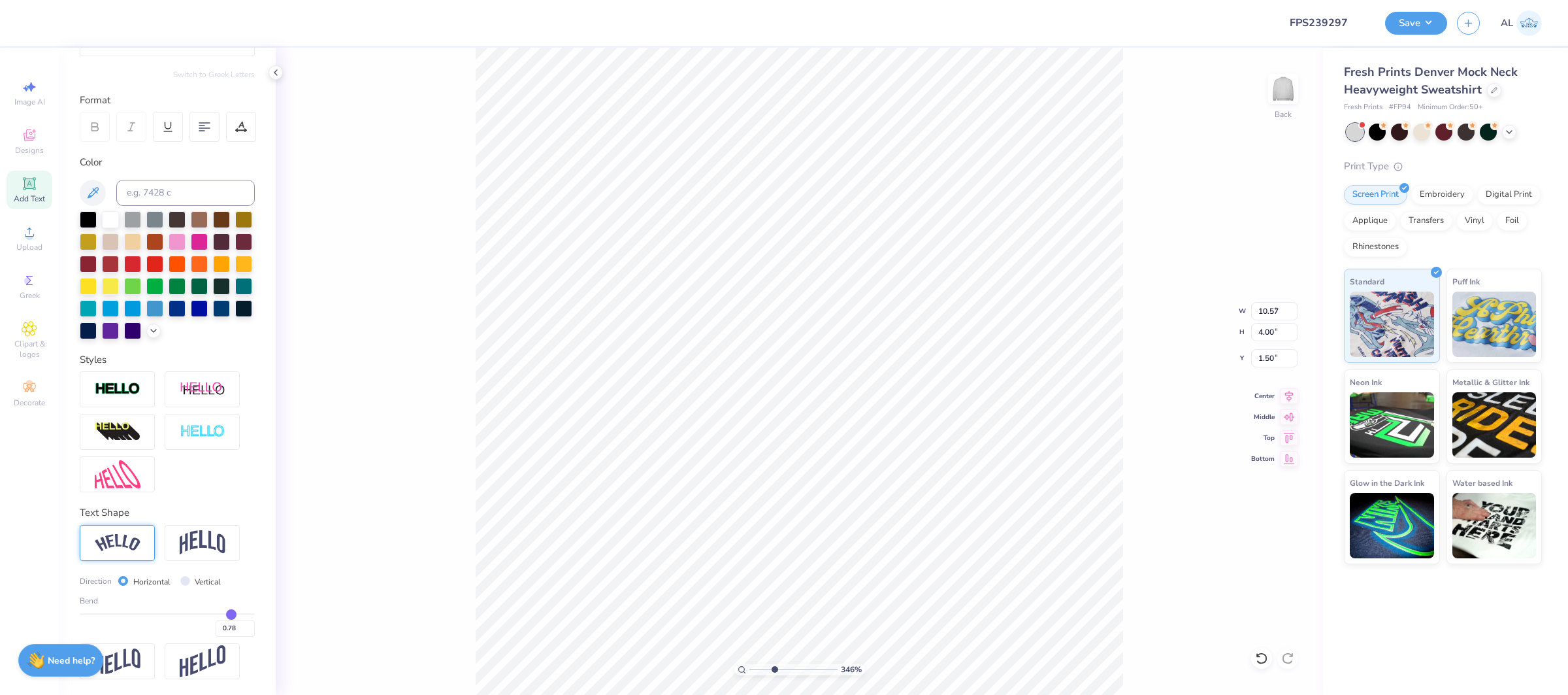
type input "0.59"
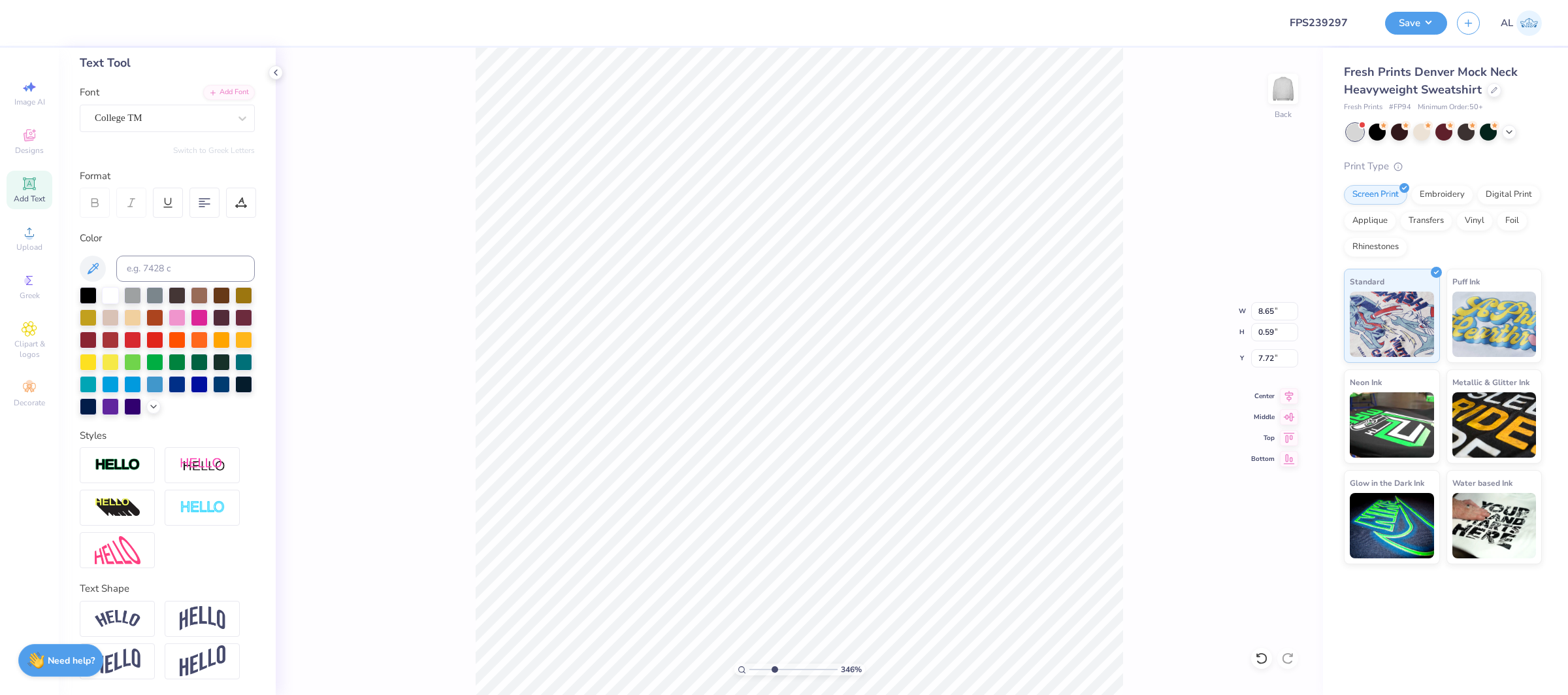
scroll to position [64, 0]
type input "11.02"
click at [129, 612] on img at bounding box center [117, 620] width 45 height 17
type input "9.48"
type input "1.79"
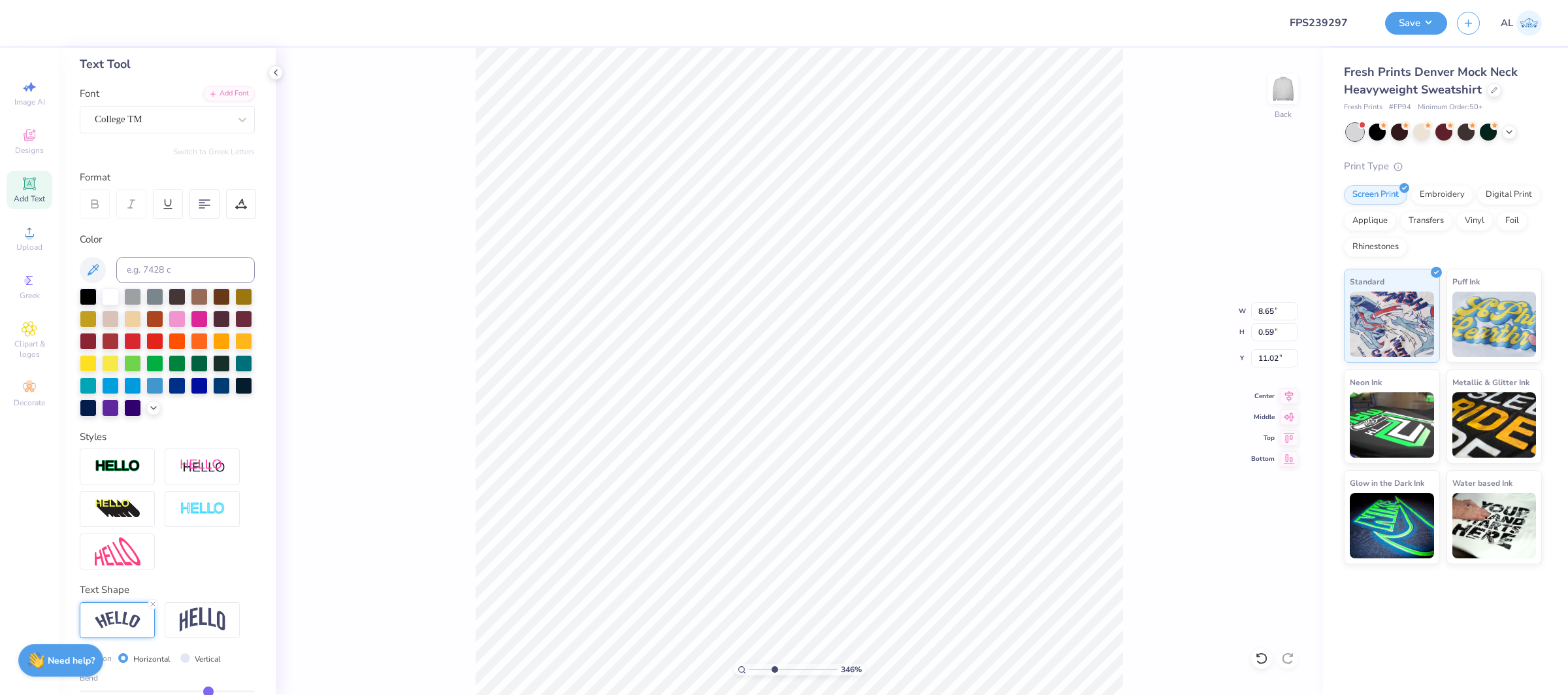
type input "10.42"
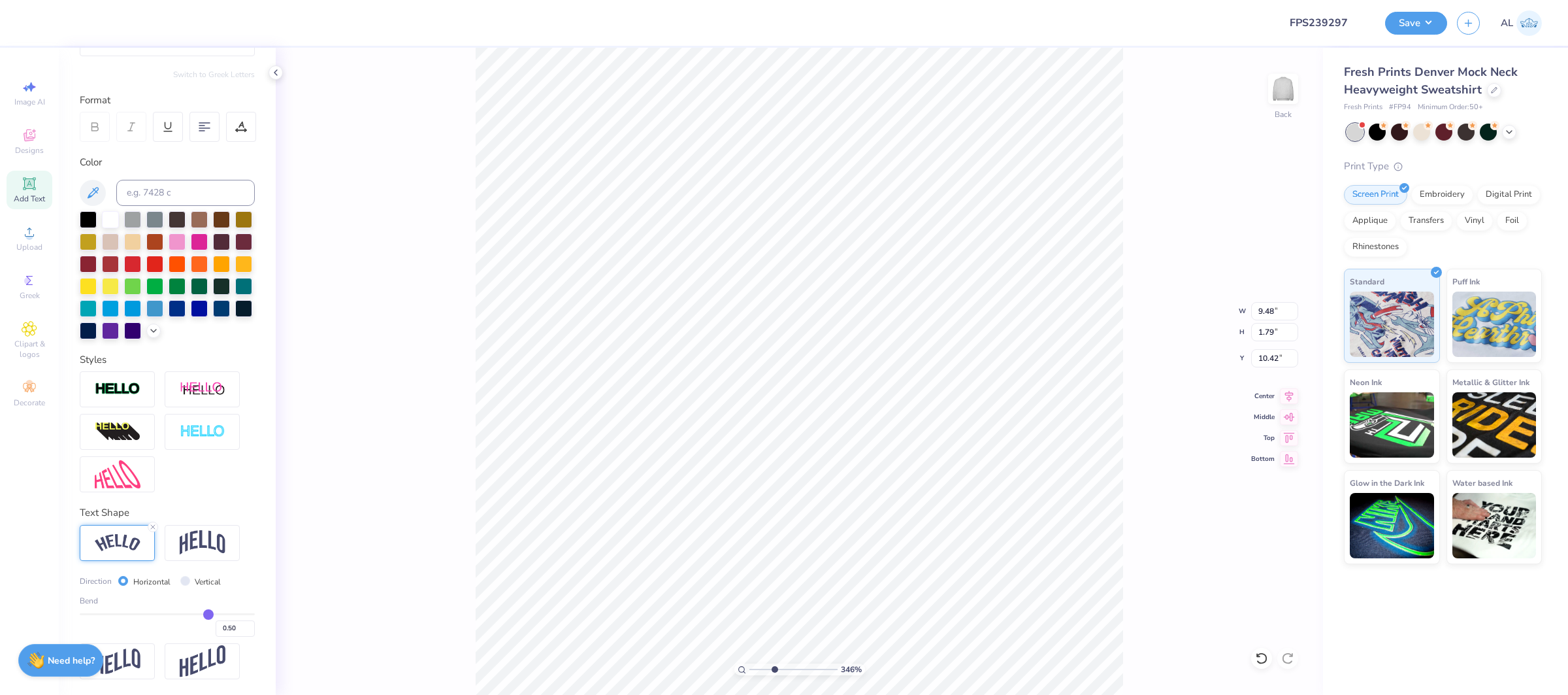
click at [146, 616] on div "0.50" at bounding box center [167, 625] width 175 height 24
click at [143, 616] on div "0.50" at bounding box center [167, 625] width 175 height 24
type input "-0.34"
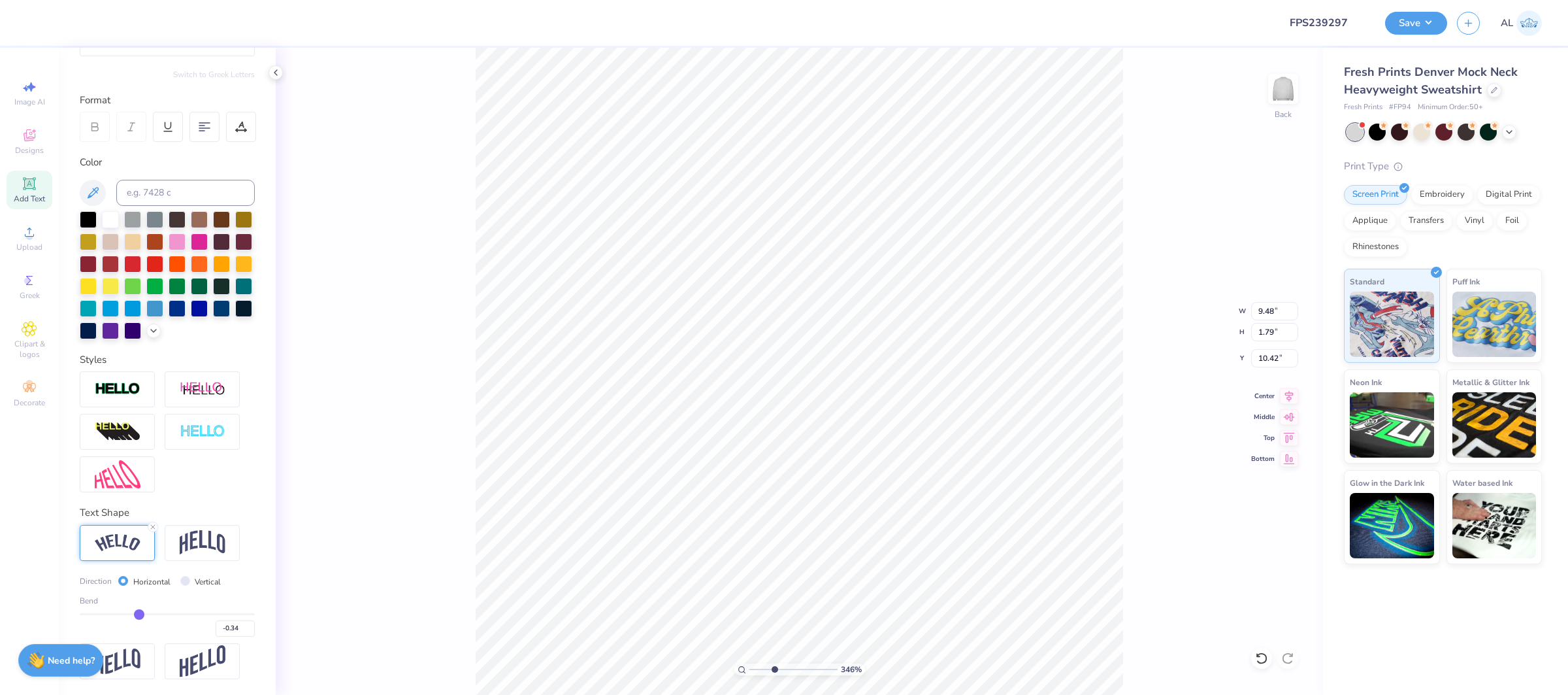
click at [139, 615] on input "range" at bounding box center [167, 614] width 175 height 2
type input "9.10"
type input "1.18"
type input "10.72"
type input "2.02"
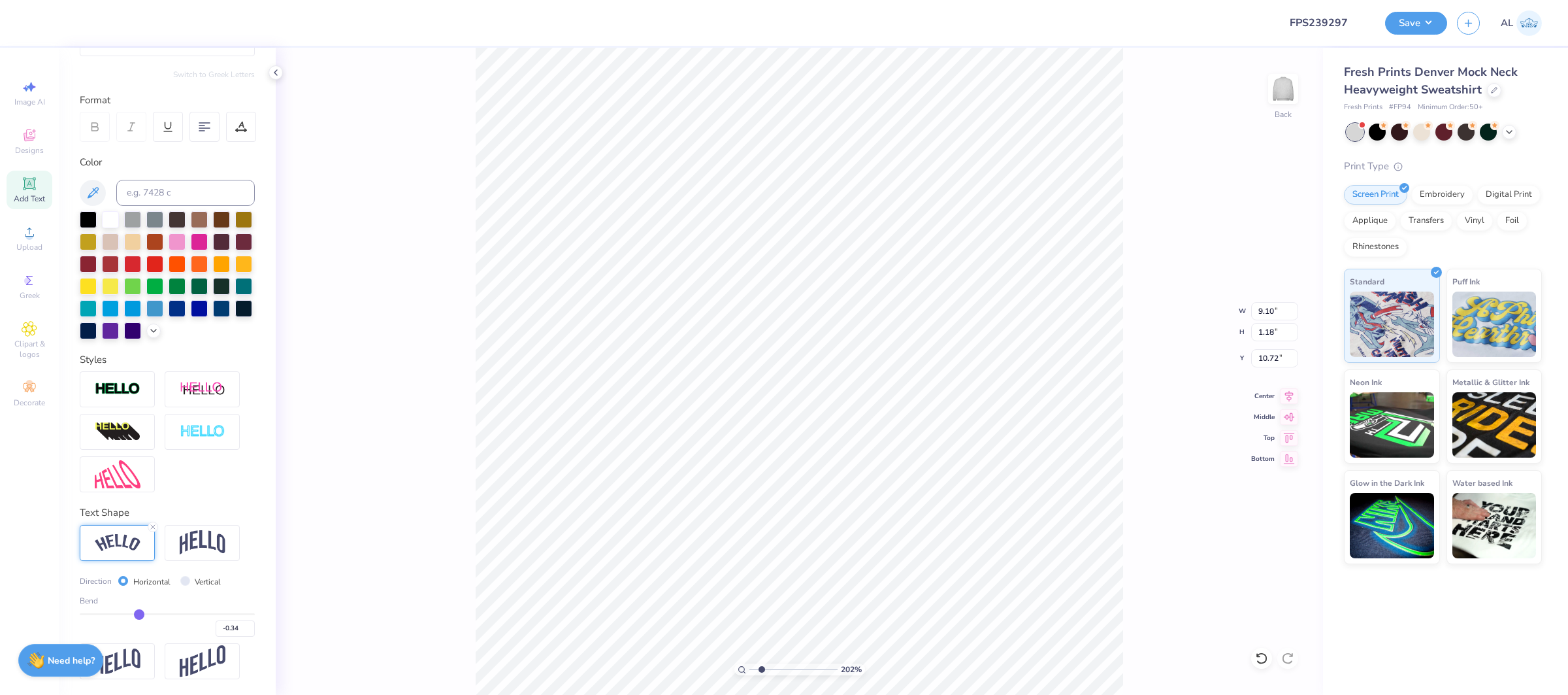
click at [761, 672] on input "range" at bounding box center [793, 669] width 88 height 12
click at [116, 612] on div "Bend -0.34" at bounding box center [167, 616] width 175 height 42
type input "-0.66"
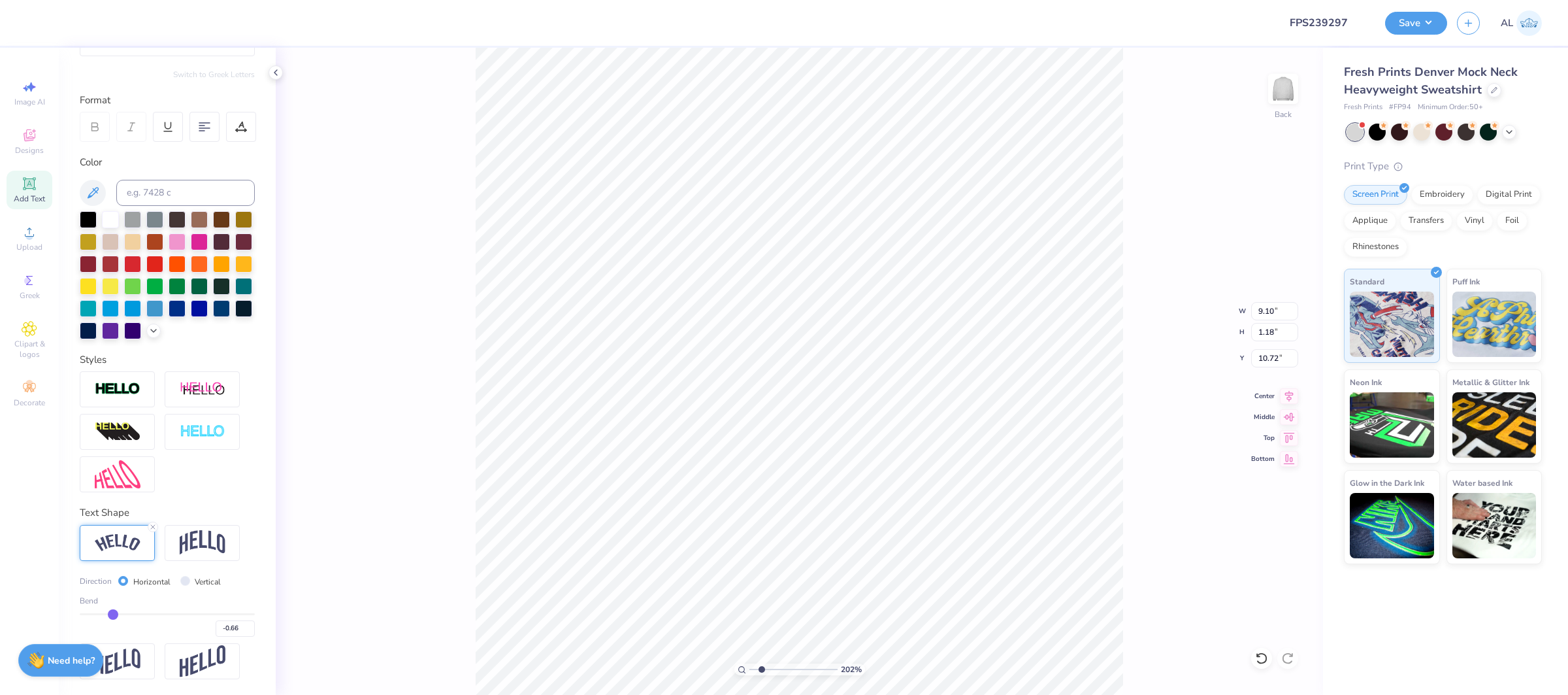
click at [112, 613] on input "range" at bounding box center [167, 614] width 175 height 2
type input "9.48"
type input "2.69"
type input "7.79"
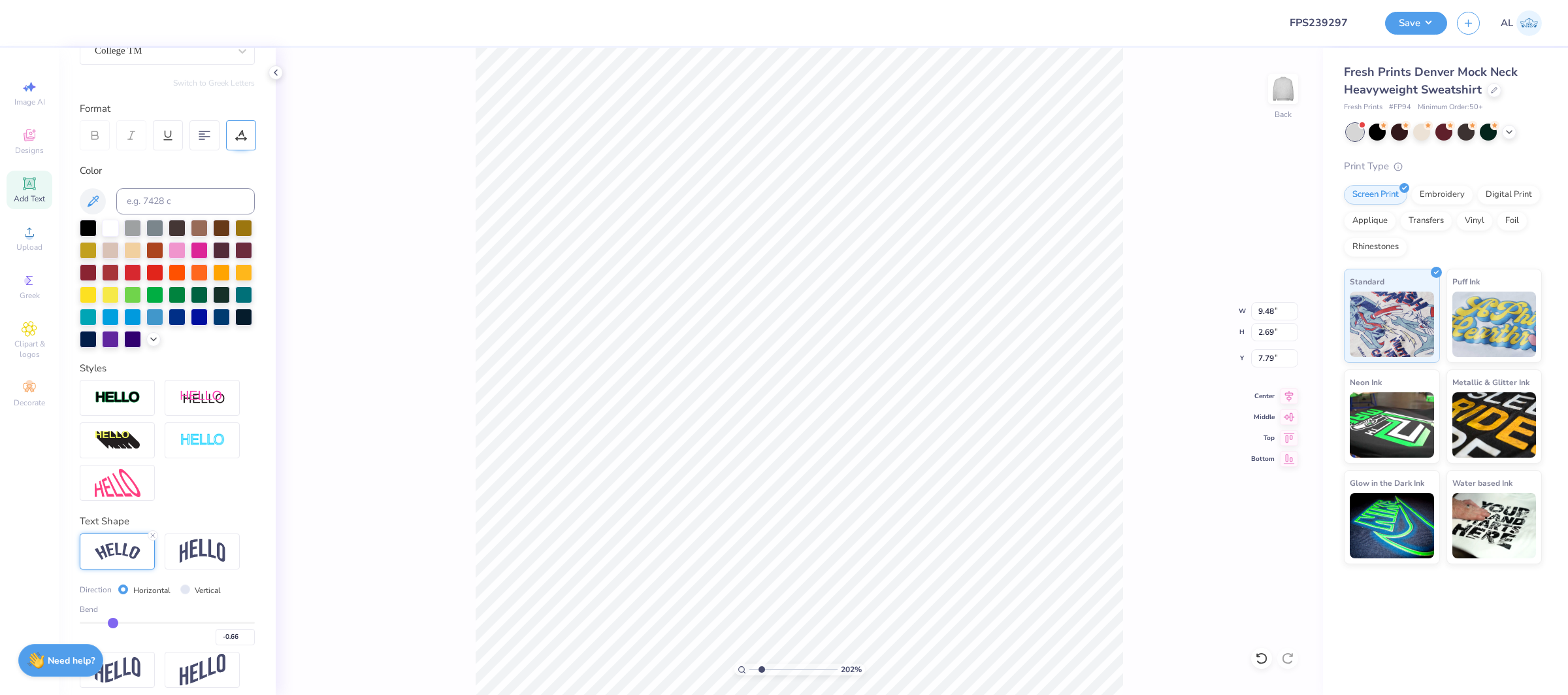
scroll to position [132, 0]
click at [245, 134] on icon at bounding box center [240, 135] width 12 height 12
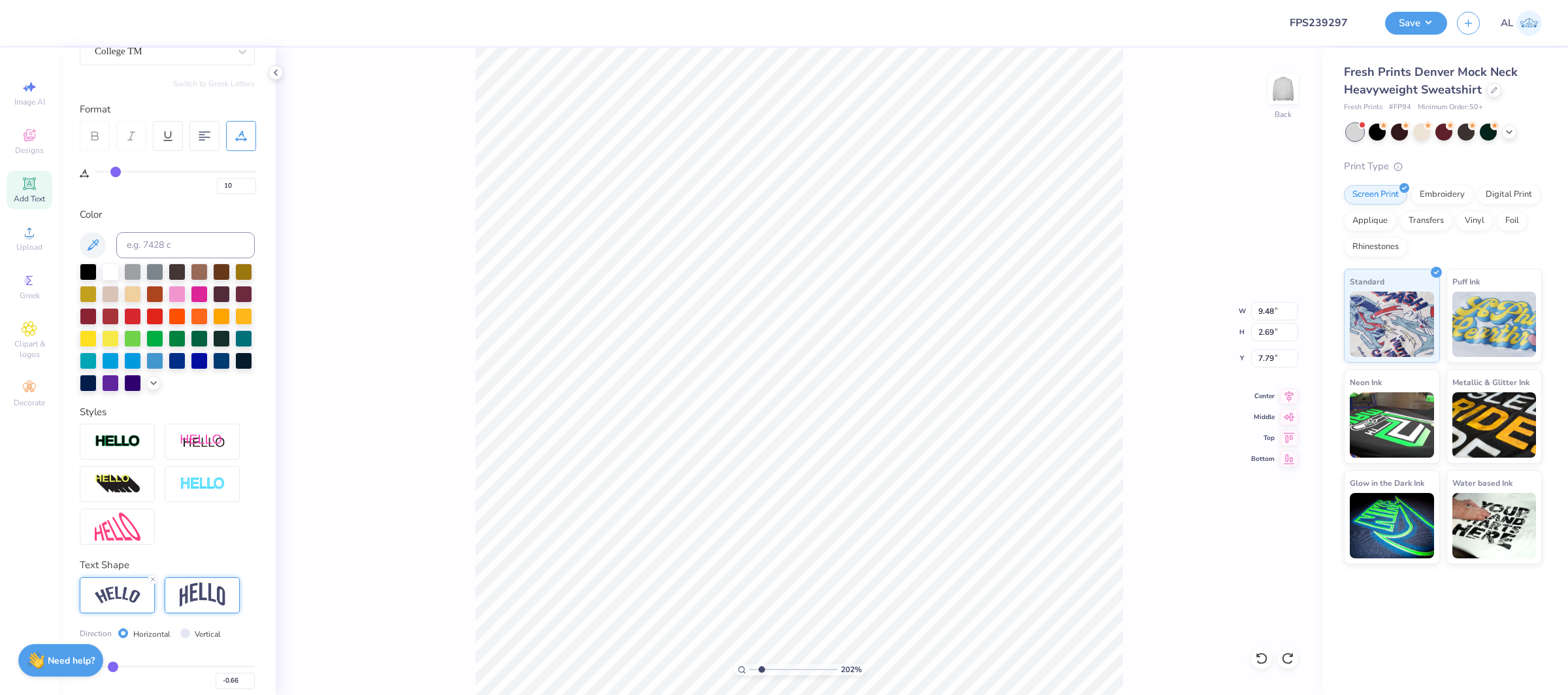
scroll to position [184, 0]
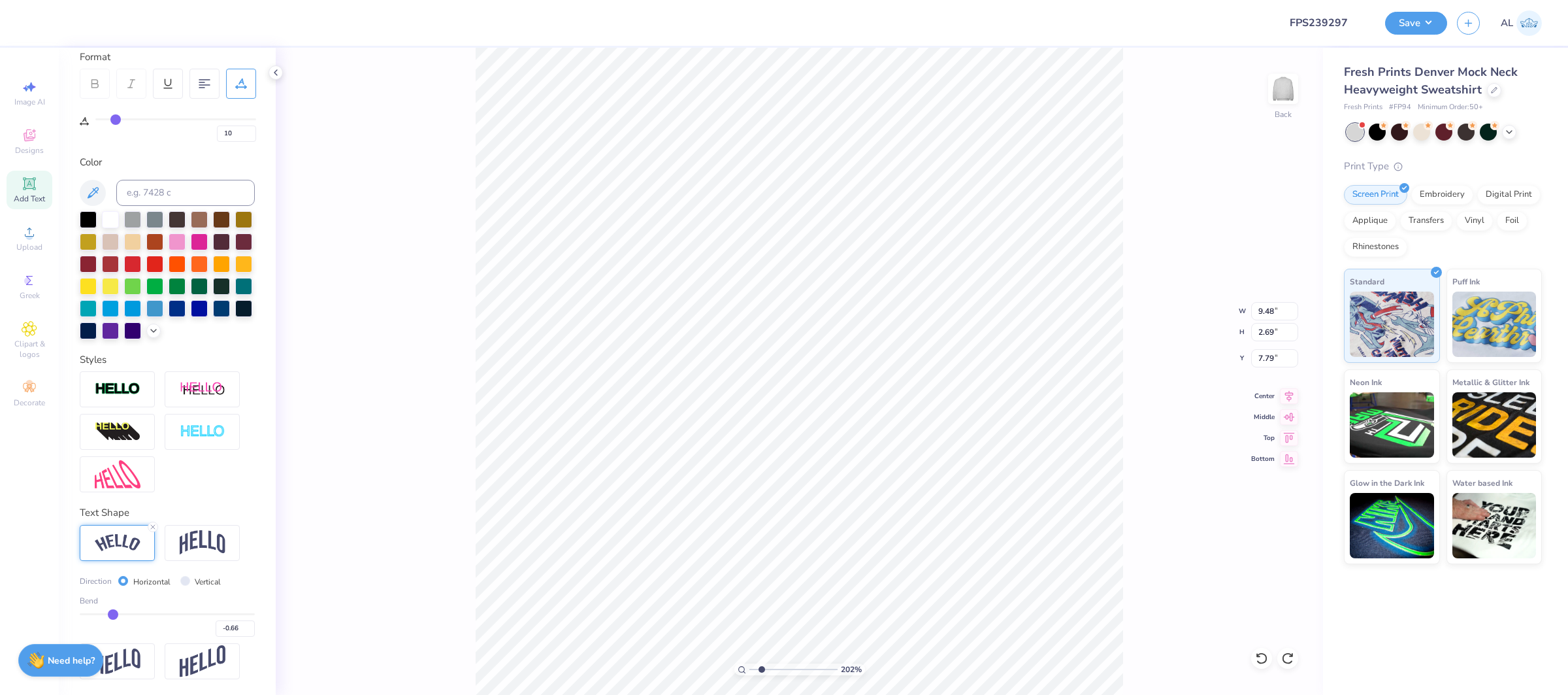
type input "-0.68"
type input "-0.69"
type input "-0.72"
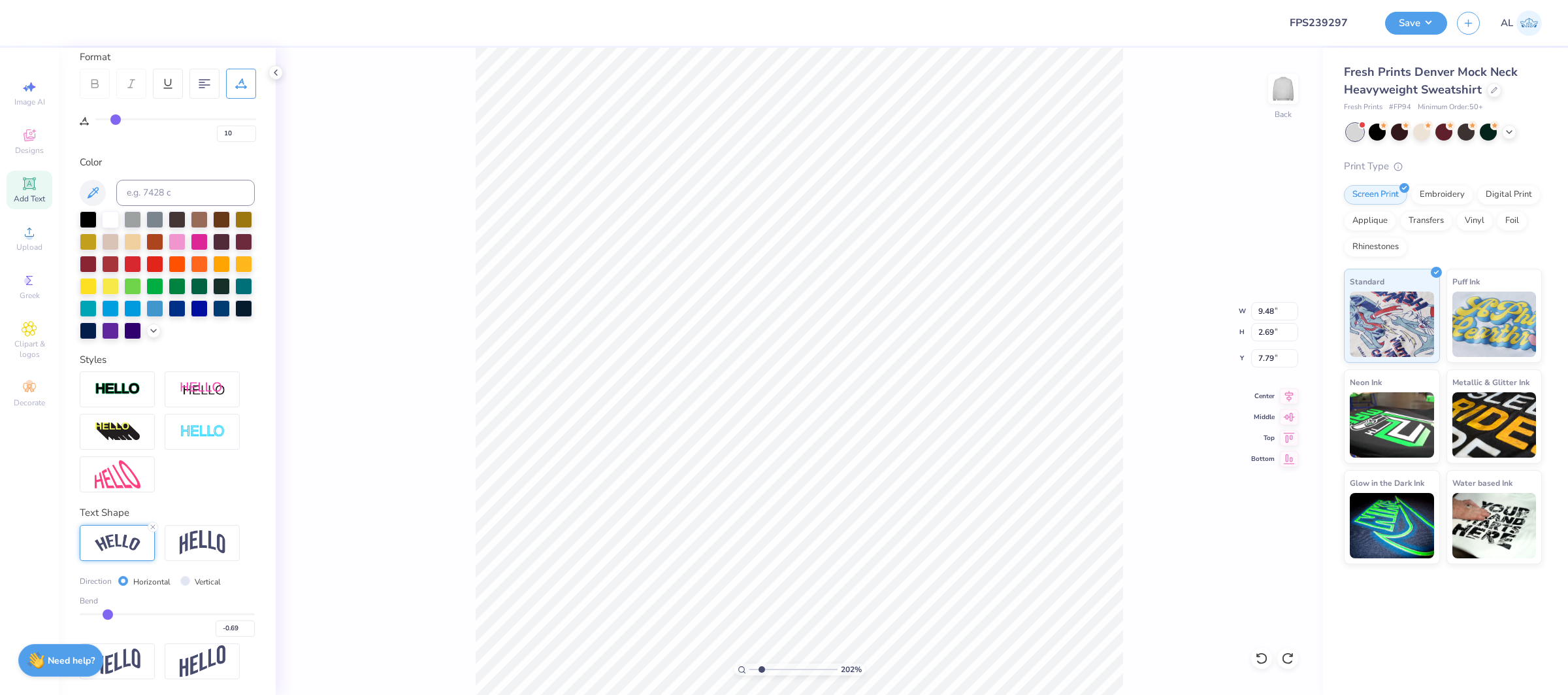
type input "-0.72"
type input "-0.74"
type input "-0.76"
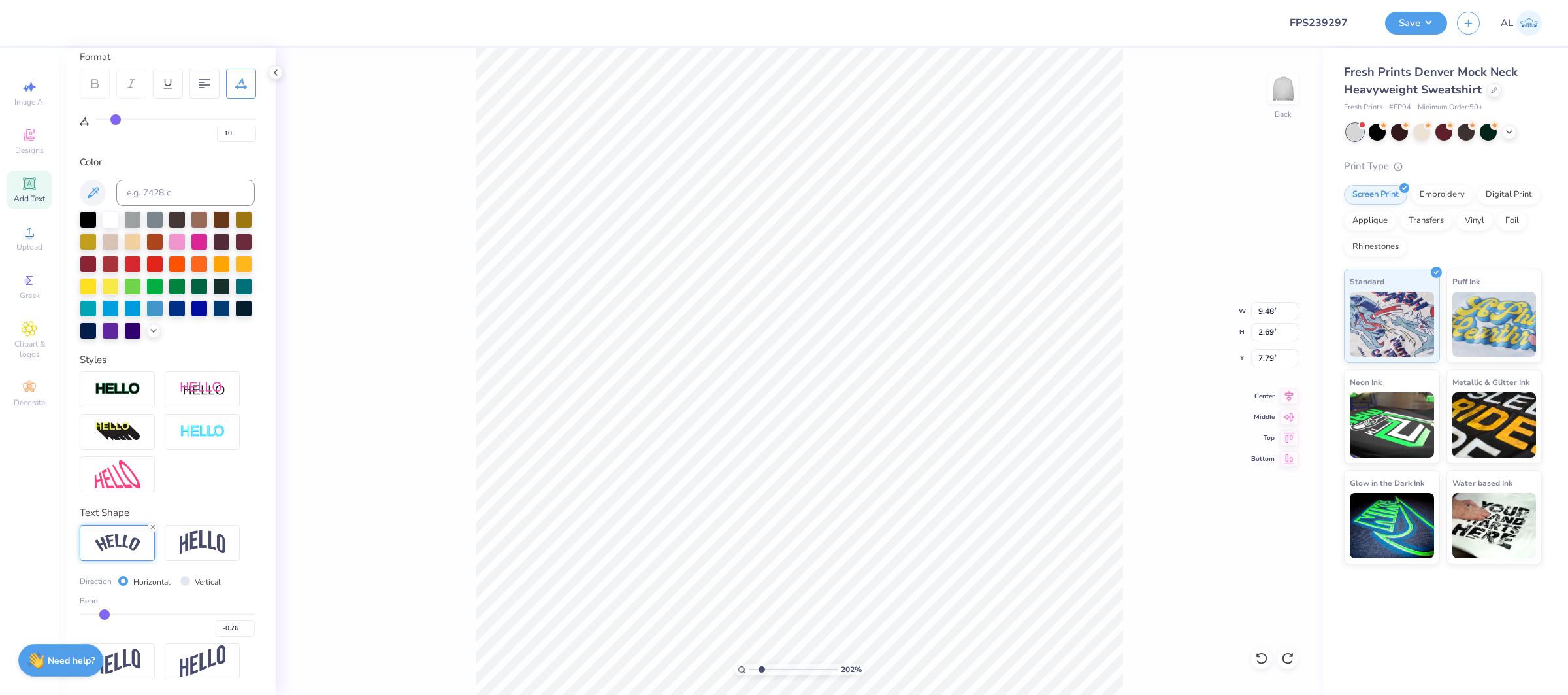
type input "-0.79"
type input "-0.8"
type input "-0.80"
type input "-0.81"
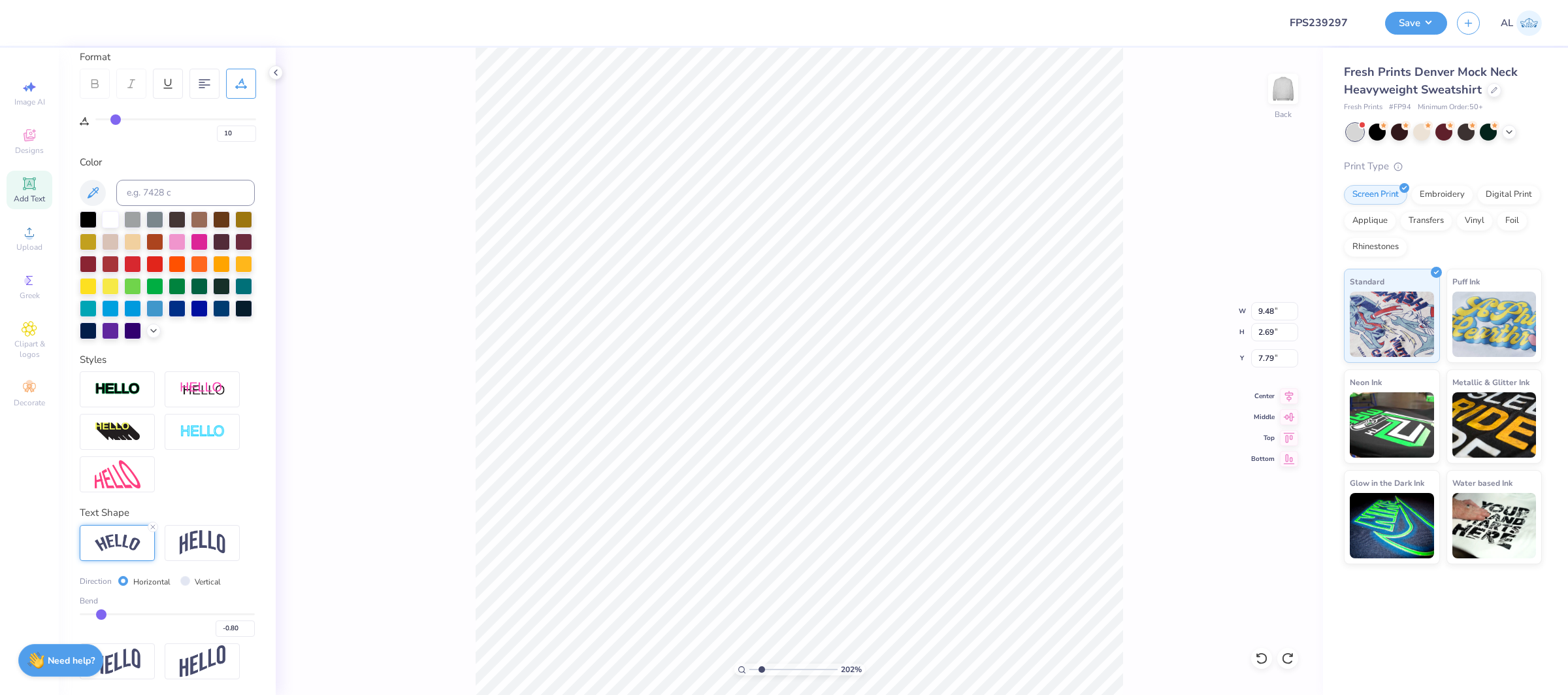
type input "-0.81"
click at [101, 615] on input "range" at bounding box center [167, 614] width 175 height 2
type input "9.59"
type input "3.61"
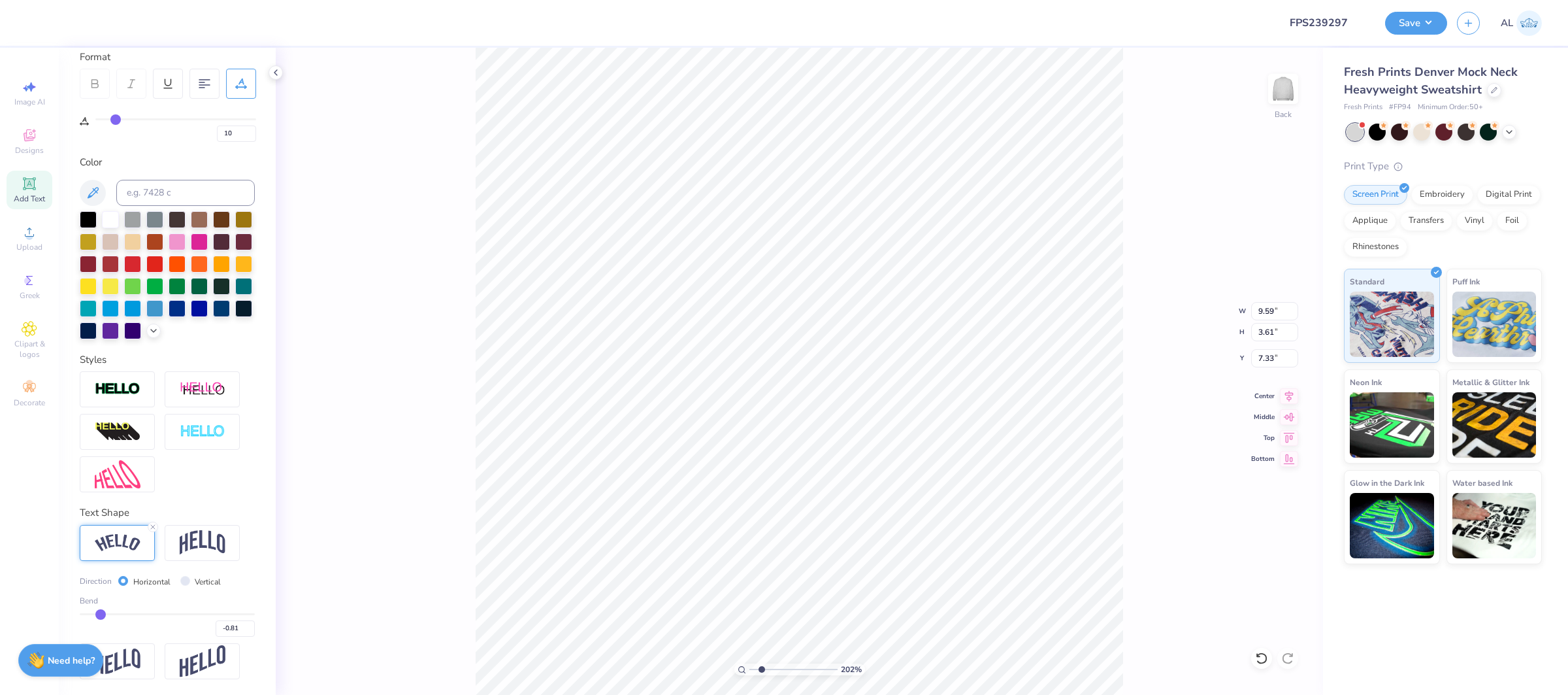
type input "7.73"
click at [251, 631] on input "-0.82" at bounding box center [235, 629] width 39 height 16
click at [251, 631] on input "-0.83" at bounding box center [235, 629] width 39 height 16
click at [250, 627] on input "-0.82" at bounding box center [235, 629] width 39 height 16
click at [250, 627] on input "-0.81" at bounding box center [235, 629] width 39 height 16
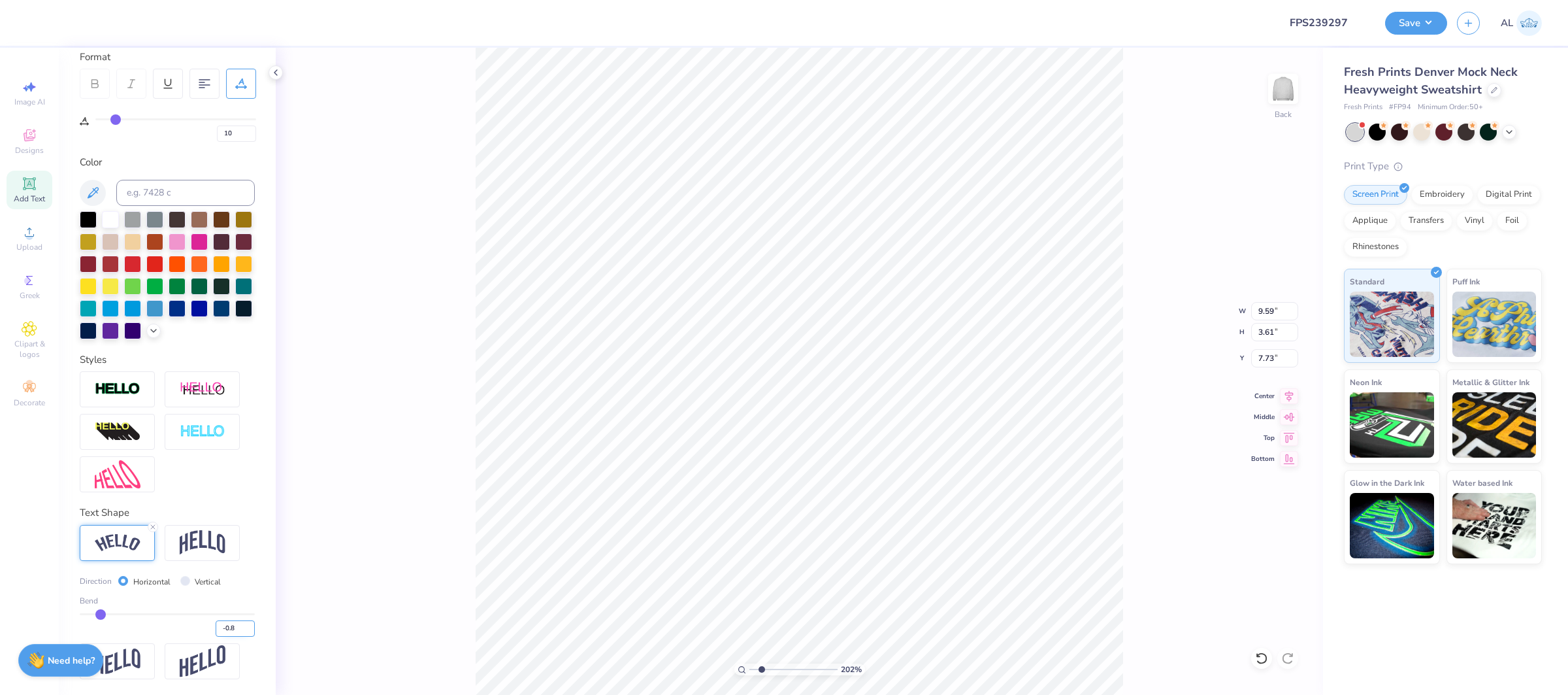
click at [250, 627] on input "-0.8" at bounding box center [235, 629] width 39 height 16
click at [250, 627] on input "-0.79" at bounding box center [235, 629] width 39 height 16
type input "-0.78"
click at [251, 627] on input "-0.78" at bounding box center [235, 629] width 39 height 16
type input "-0.78"
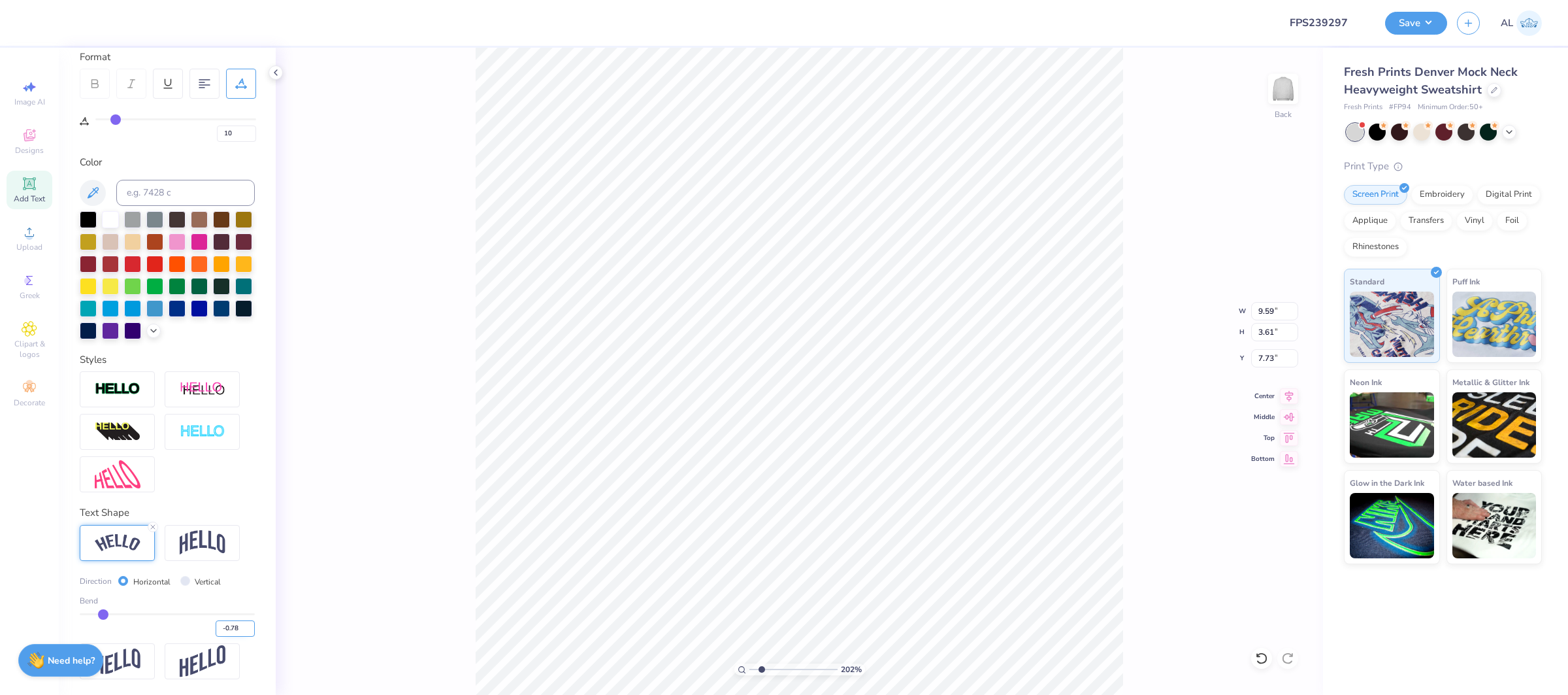
type input "9.58"
type input "3.42"
type input "7.82"
click at [252, 634] on input "-0.78" at bounding box center [235, 629] width 39 height 16
click at [250, 634] on input "-0.78" at bounding box center [235, 629] width 39 height 16
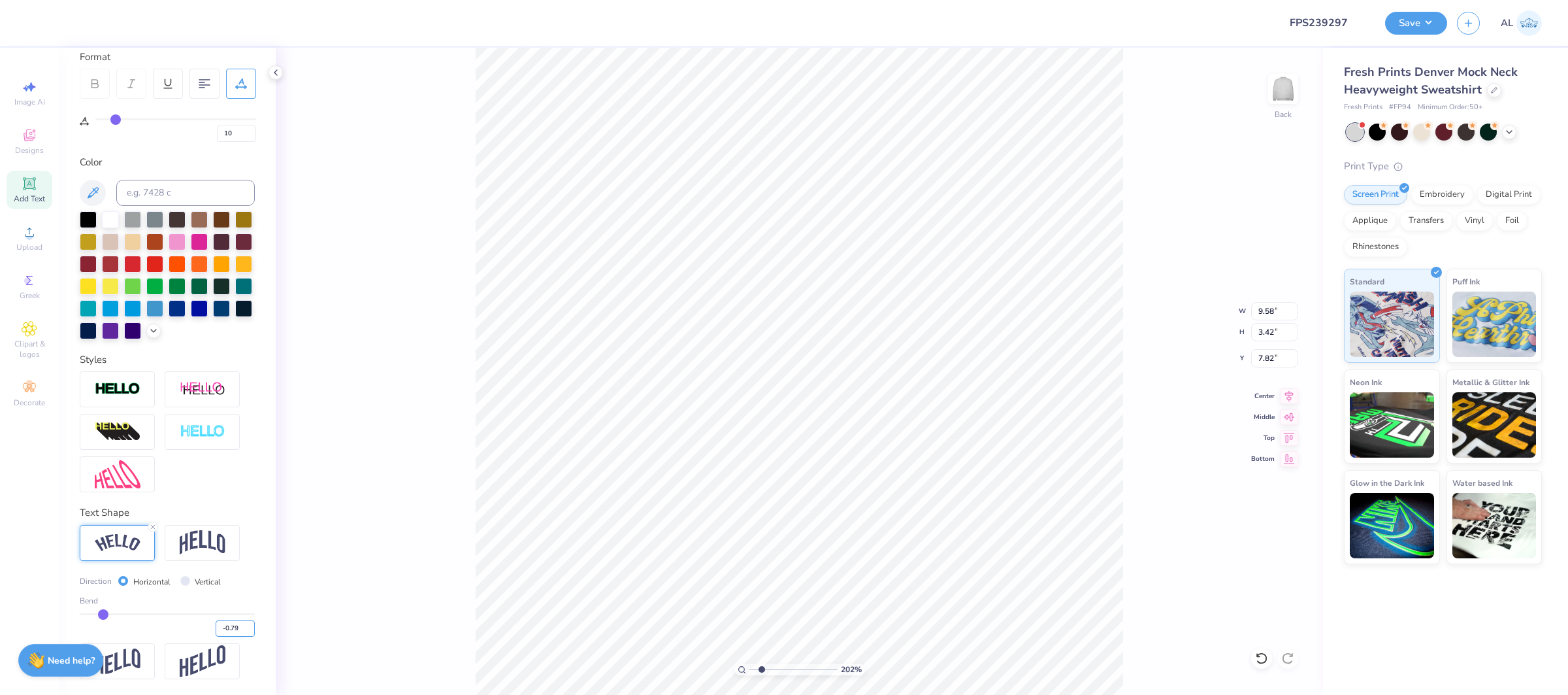
click at [250, 632] on input "-0.79" at bounding box center [235, 629] width 39 height 16
type input "-0.8"
click at [250, 632] on input "-0.8" at bounding box center [235, 629] width 39 height 16
type input "-0.8"
type input "-0.80"
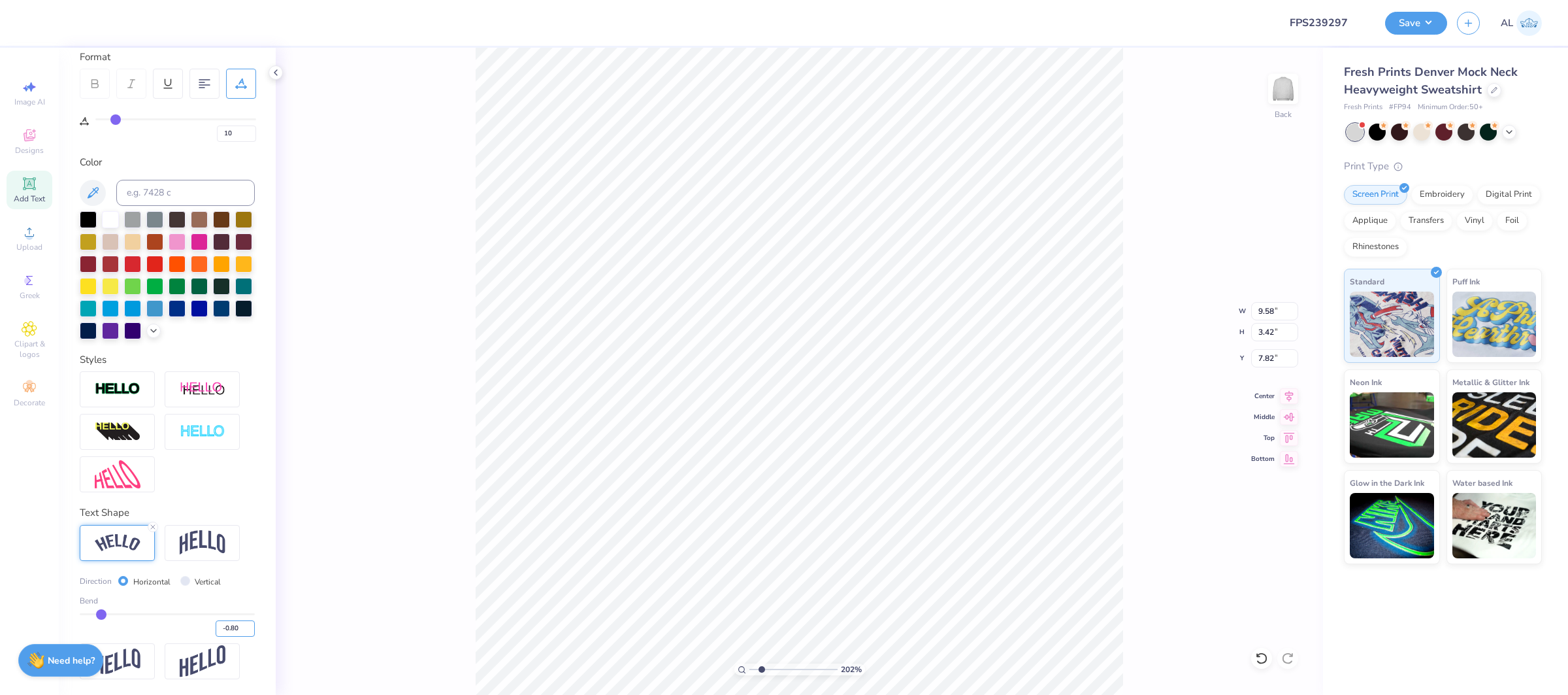
type input "9.59"
type input "3.55"
type input "7.75"
click at [250, 629] on input "-0.81" at bounding box center [235, 629] width 39 height 16
click at [251, 627] on input "-0.8" at bounding box center [235, 629] width 39 height 16
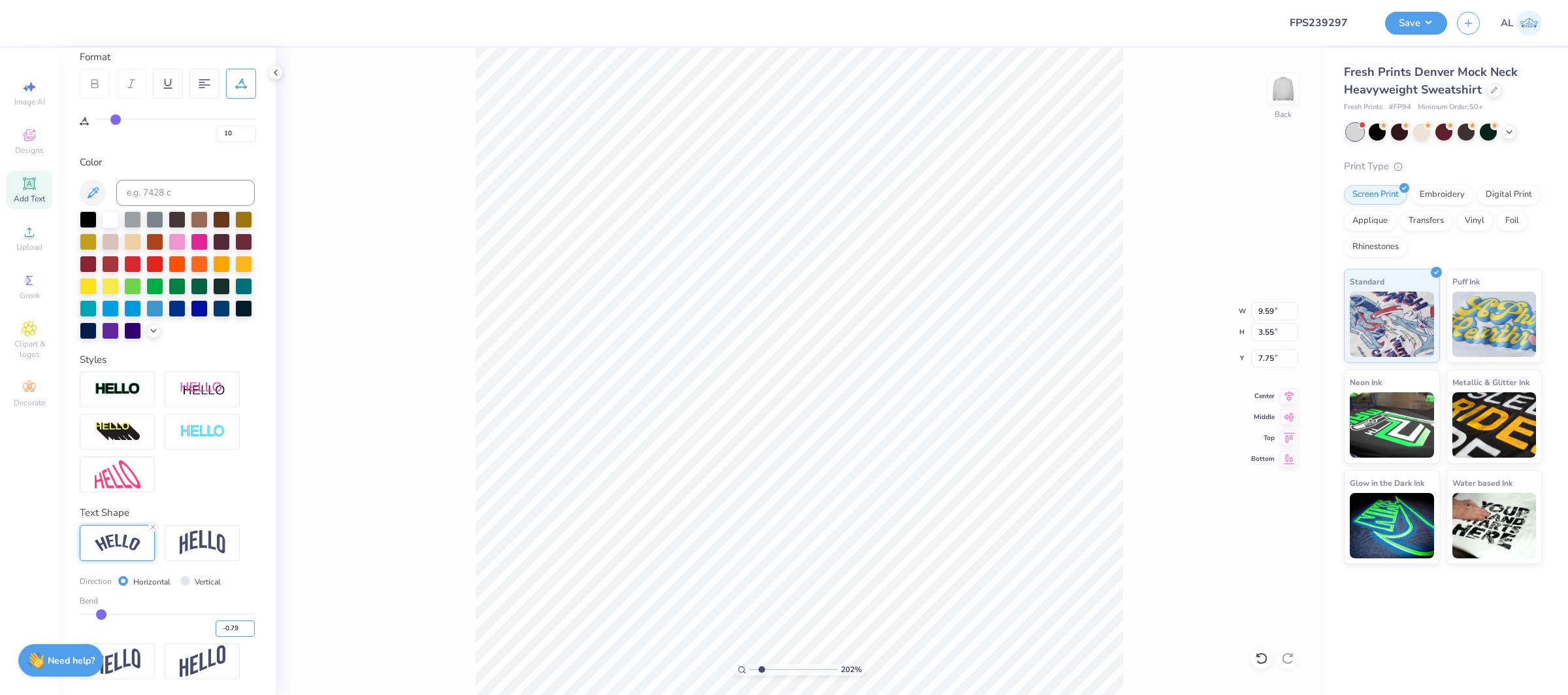
type input "-0.79"
click at [251, 625] on input "-0.79" at bounding box center [235, 629] width 39 height 16
type input "-0.79"
type input "9.58"
type input "3.49"
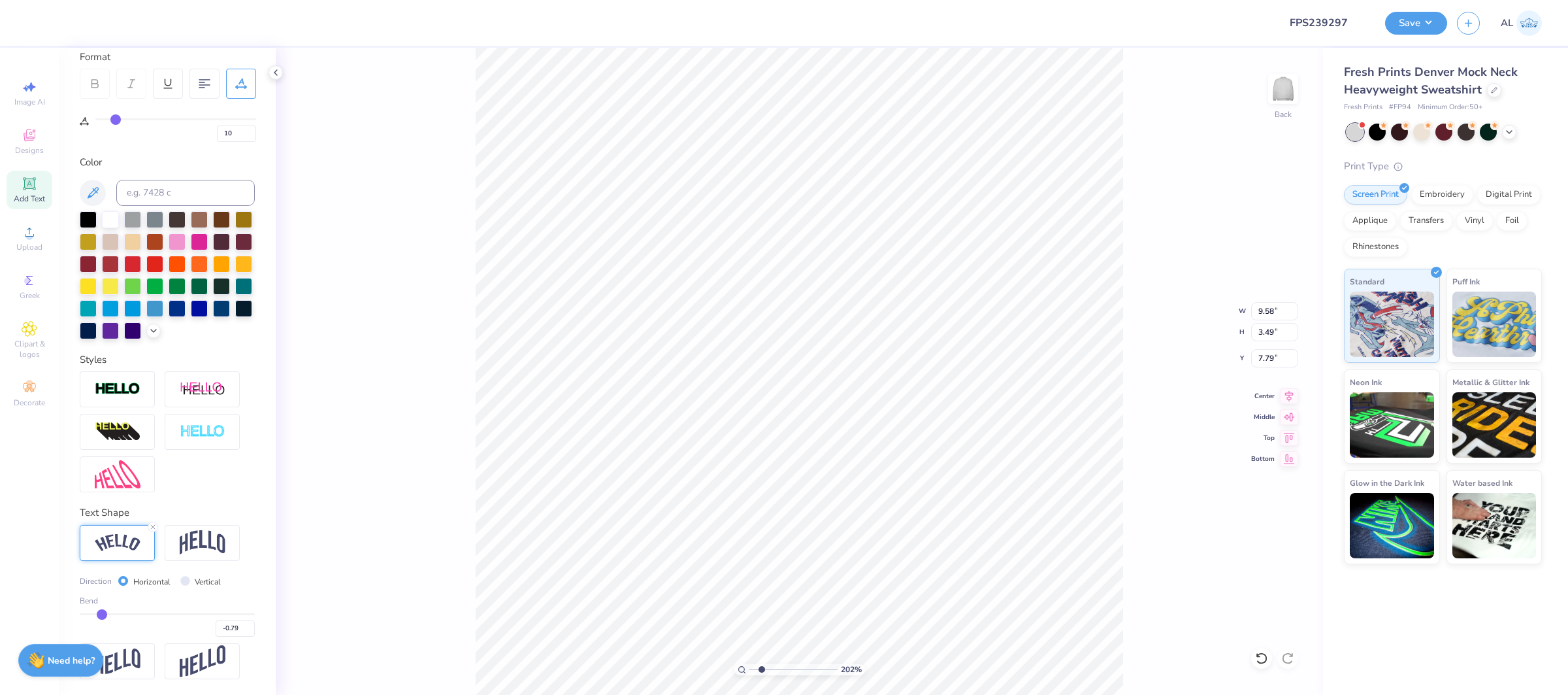
type input "7.74"
drag, startPoint x: 763, startPoint y: 670, endPoint x: 721, endPoint y: 670, distance: 42.0
type input "1"
click at [749, 670] on input "range" at bounding box center [793, 669] width 88 height 12
type input "3.43"
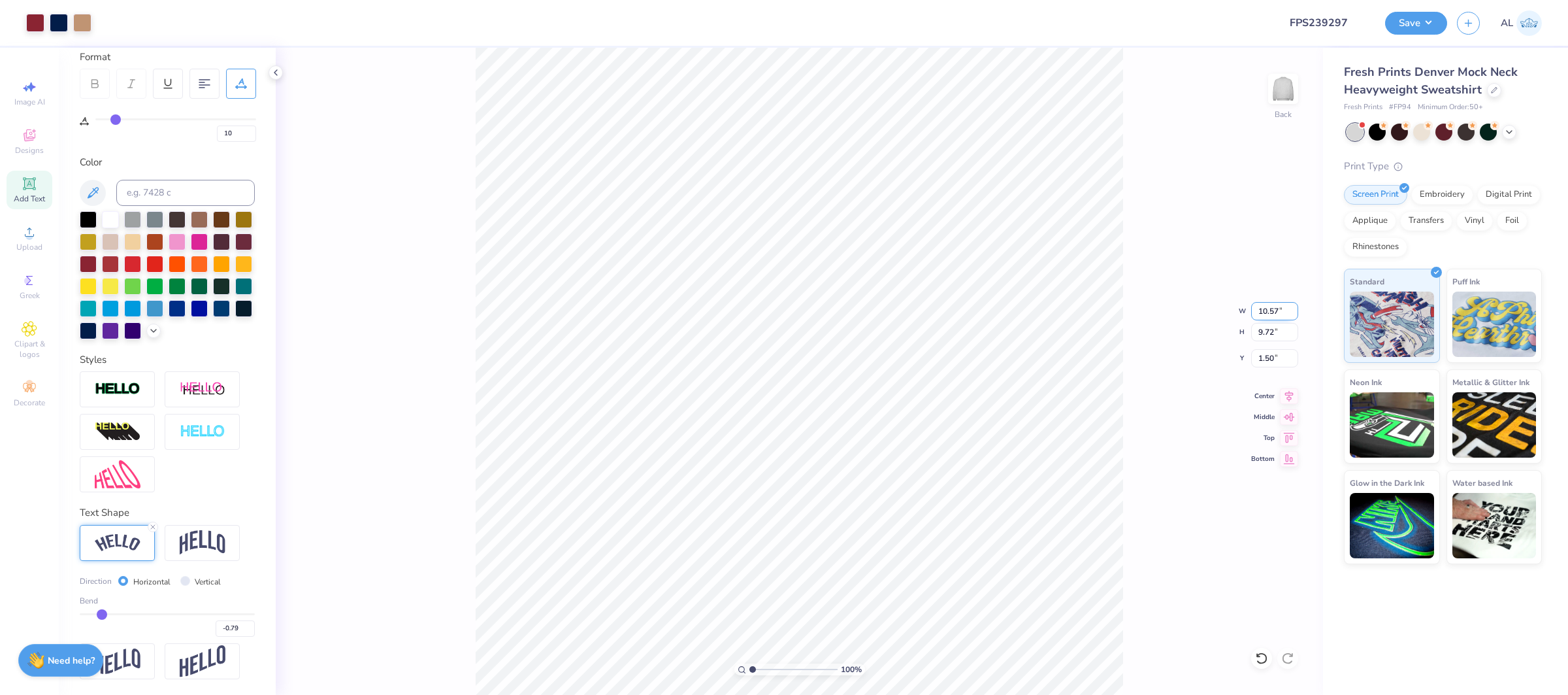
click at [1279, 308] on input "10.57" at bounding box center [1274, 311] width 47 height 18
type input "10.50"
type input "9.66"
type input "1.53"
drag, startPoint x: 1271, startPoint y: 357, endPoint x: 1164, endPoint y: 362, distance: 107.1
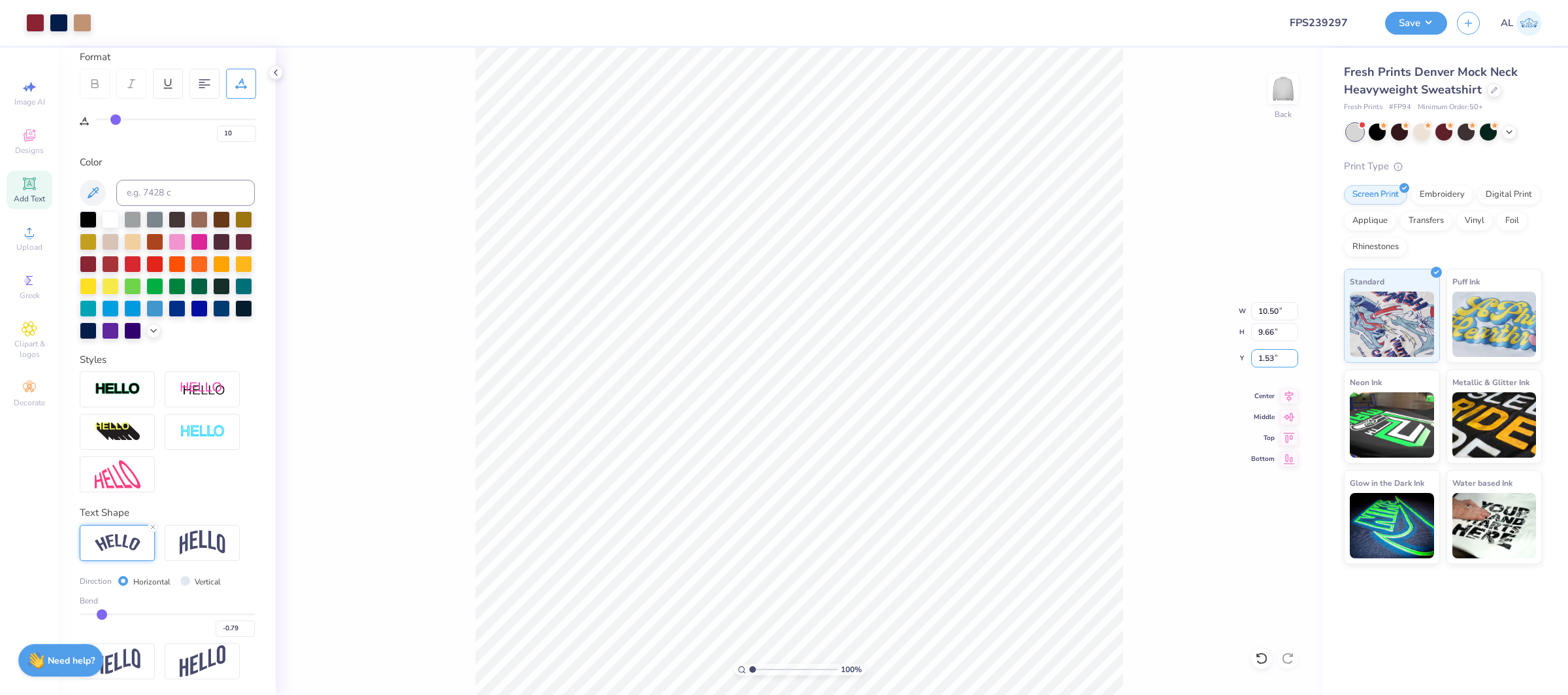
click at [1164, 362] on div "100 % Back W 10.50 10.50 " H 9.66 9.66 " Y 1.53 1.53 " Center Middle Top Bottom" at bounding box center [799, 371] width 1047 height 647
click at [1288, 391] on icon at bounding box center [1289, 394] width 8 height 11
click at [1270, 358] on input "1.53" at bounding box center [1274, 358] width 47 height 18
type input "2.50"
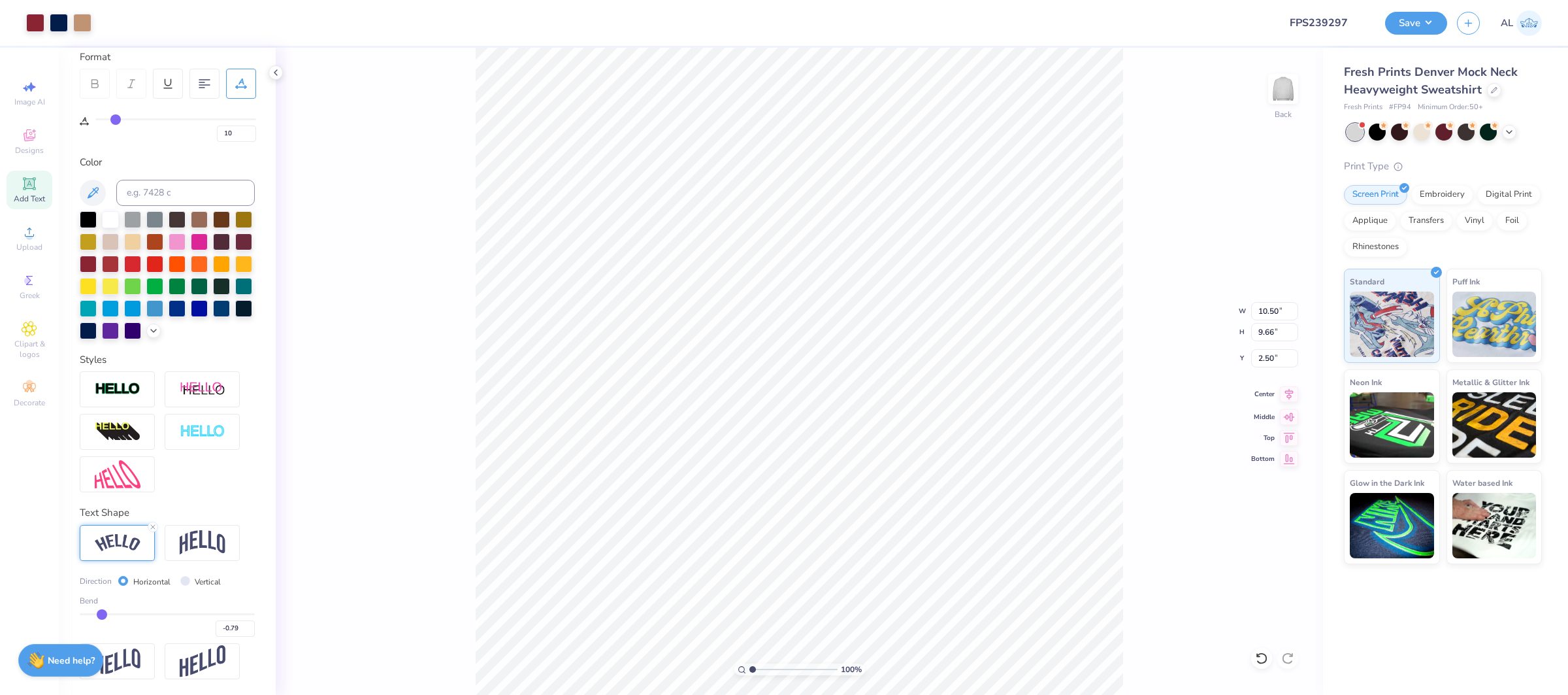
click at [1286, 391] on icon at bounding box center [1289, 394] width 8 height 11
click at [1412, 23] on button "Save" at bounding box center [1416, 21] width 62 height 23
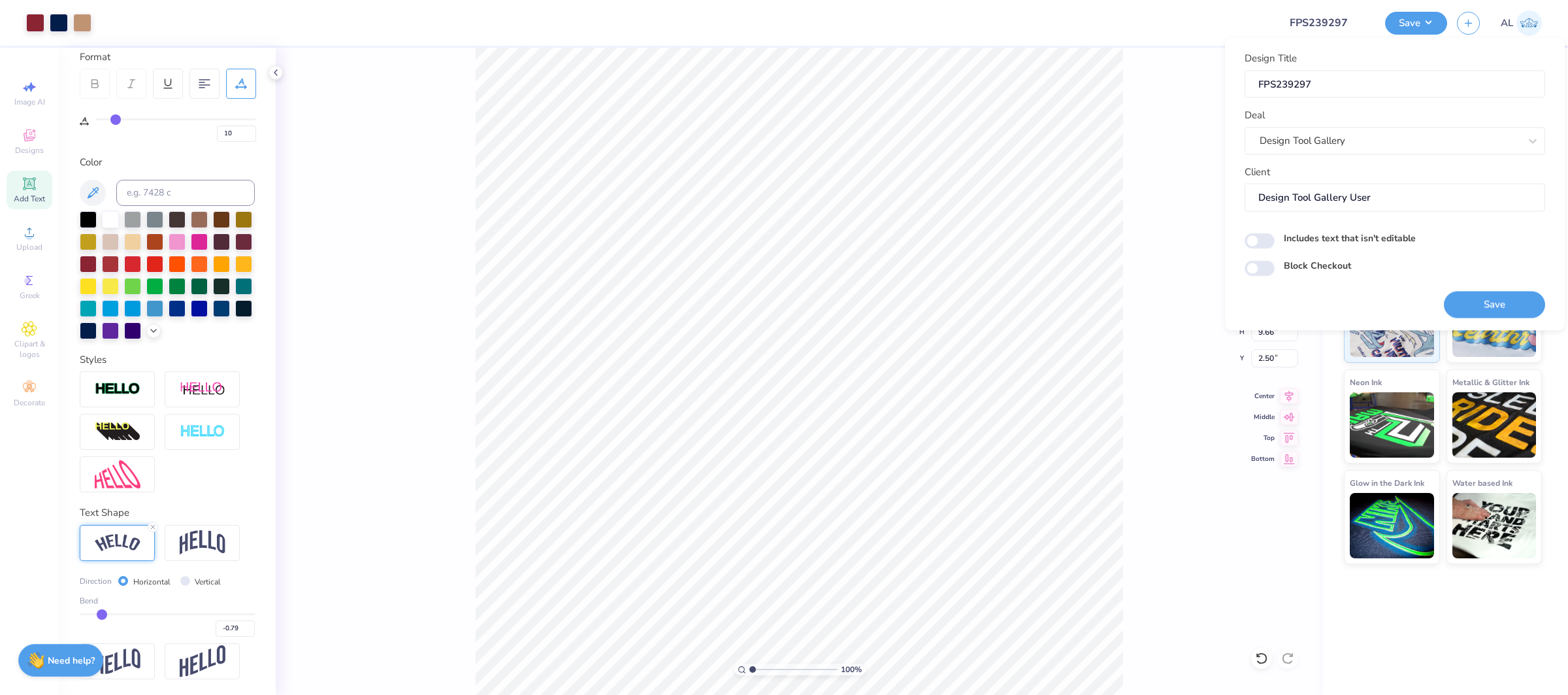
click at [1494, 289] on div "Save" at bounding box center [1495, 297] width 102 height 41
click at [1487, 301] on button "Save" at bounding box center [1495, 305] width 102 height 27
